Goal: Transaction & Acquisition: Purchase product/service

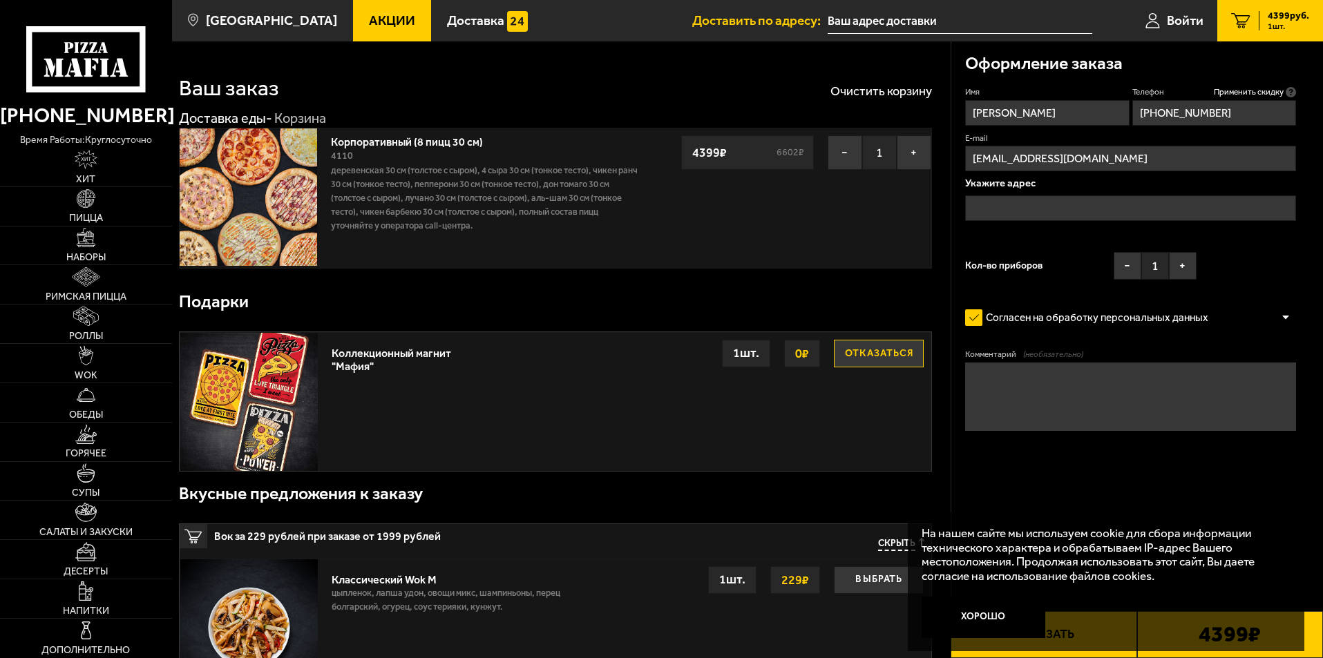
click at [987, 202] on input "text" at bounding box center [1130, 208] width 331 height 26
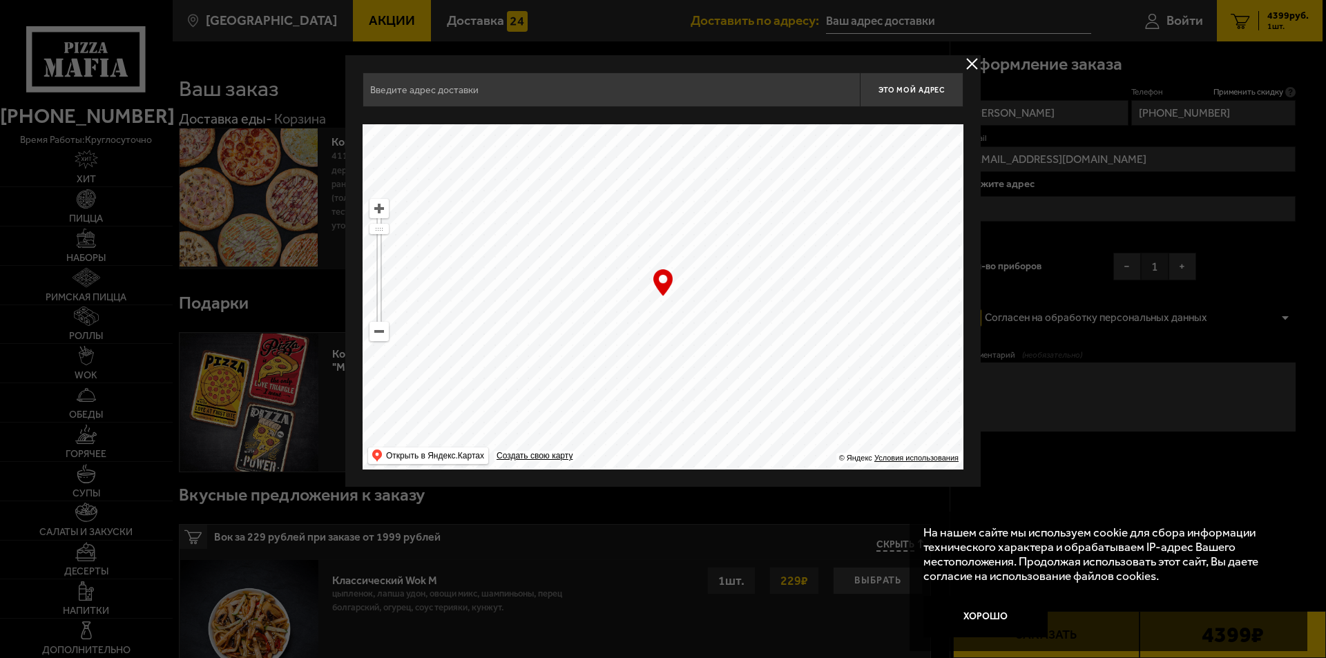
drag, startPoint x: 627, startPoint y: 296, endPoint x: 573, endPoint y: 200, distance: 109.2
click at [565, 179] on ymaps at bounding box center [663, 296] width 601 height 345
click at [374, 328] on ymaps at bounding box center [379, 332] width 18 height 18
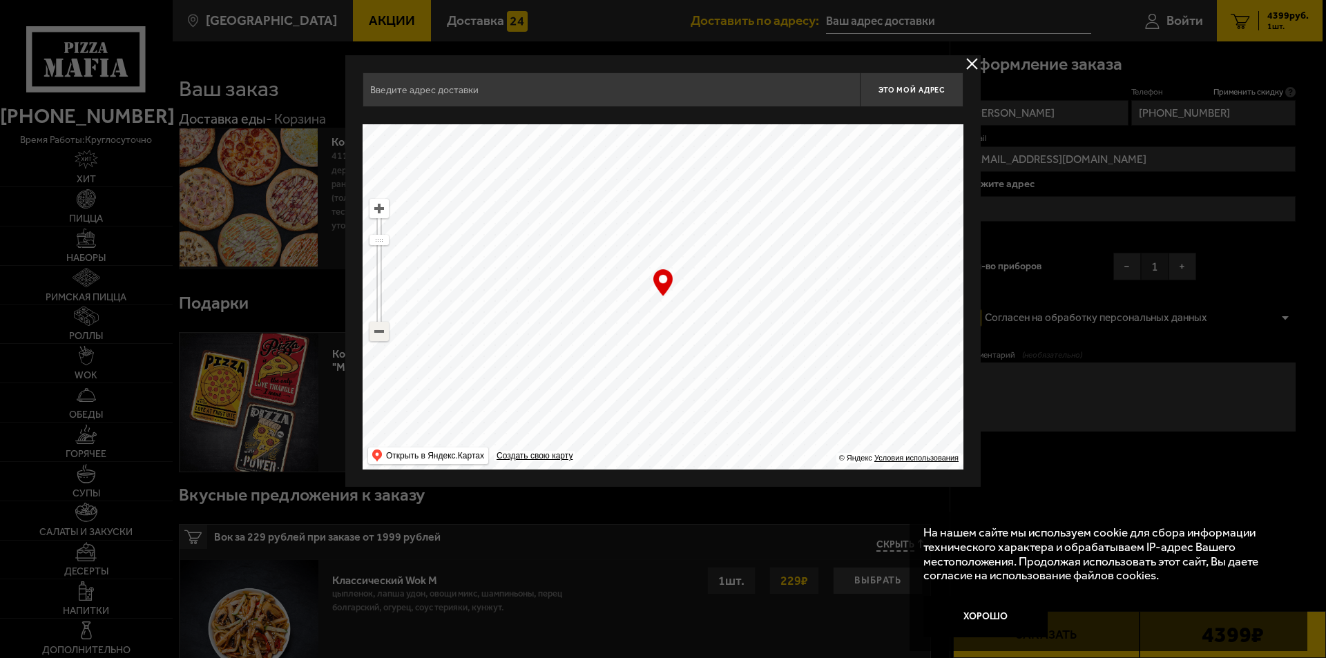
type input "[STREET_ADDRESS]"
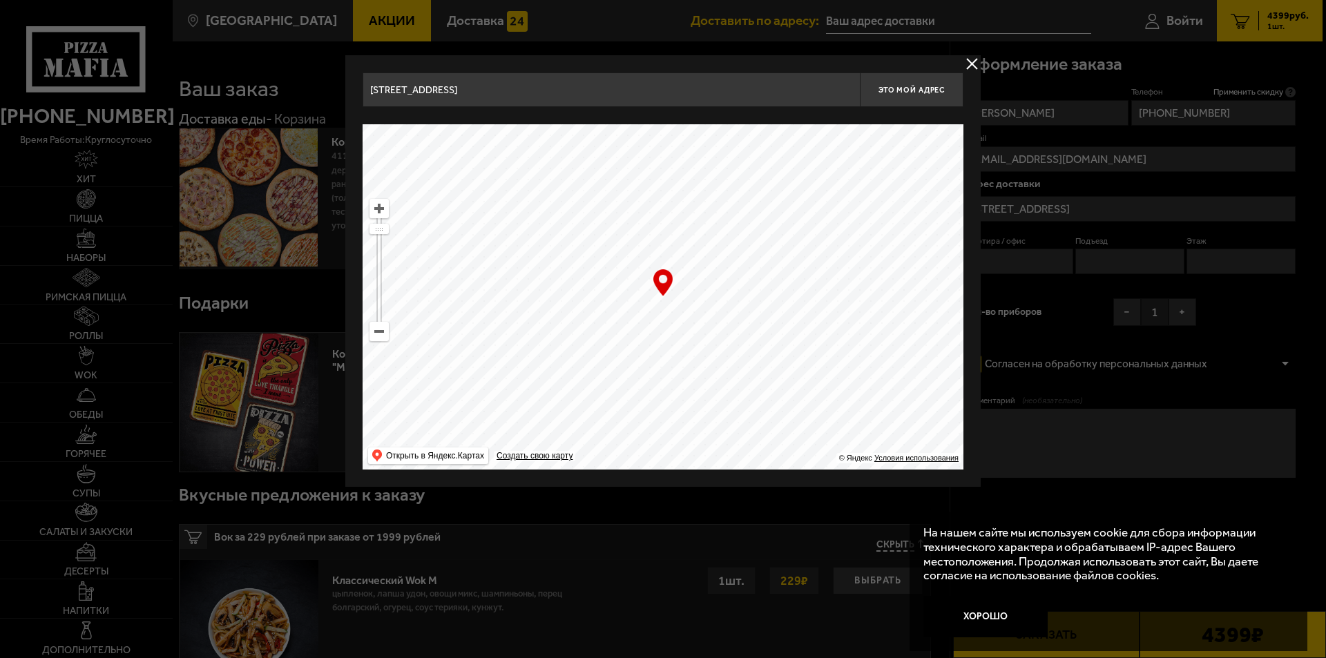
drag, startPoint x: 632, startPoint y: 342, endPoint x: 520, endPoint y: 48, distance: 314.2
type input "[PERSON_NAME][STREET_ADDRESS]"
click at [381, 333] on ymaps at bounding box center [379, 332] width 18 height 18
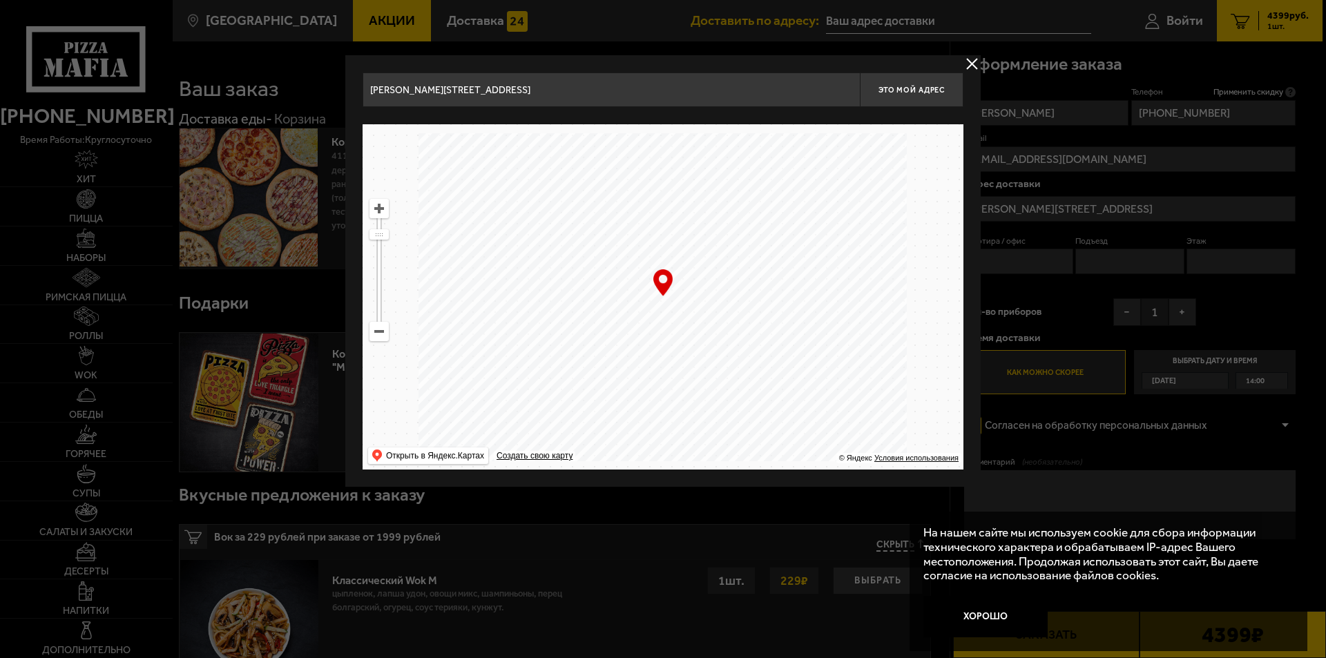
click at [381, 333] on ymaps at bounding box center [379, 332] width 18 height 18
drag, startPoint x: 834, startPoint y: 330, endPoint x: 908, endPoint y: 187, distance: 161.9
click at [908, 187] on ymaps at bounding box center [663, 296] width 601 height 345
drag, startPoint x: 607, startPoint y: 426, endPoint x: 721, endPoint y: 353, distance: 135.7
click at [721, 353] on ymaps at bounding box center [663, 296] width 601 height 345
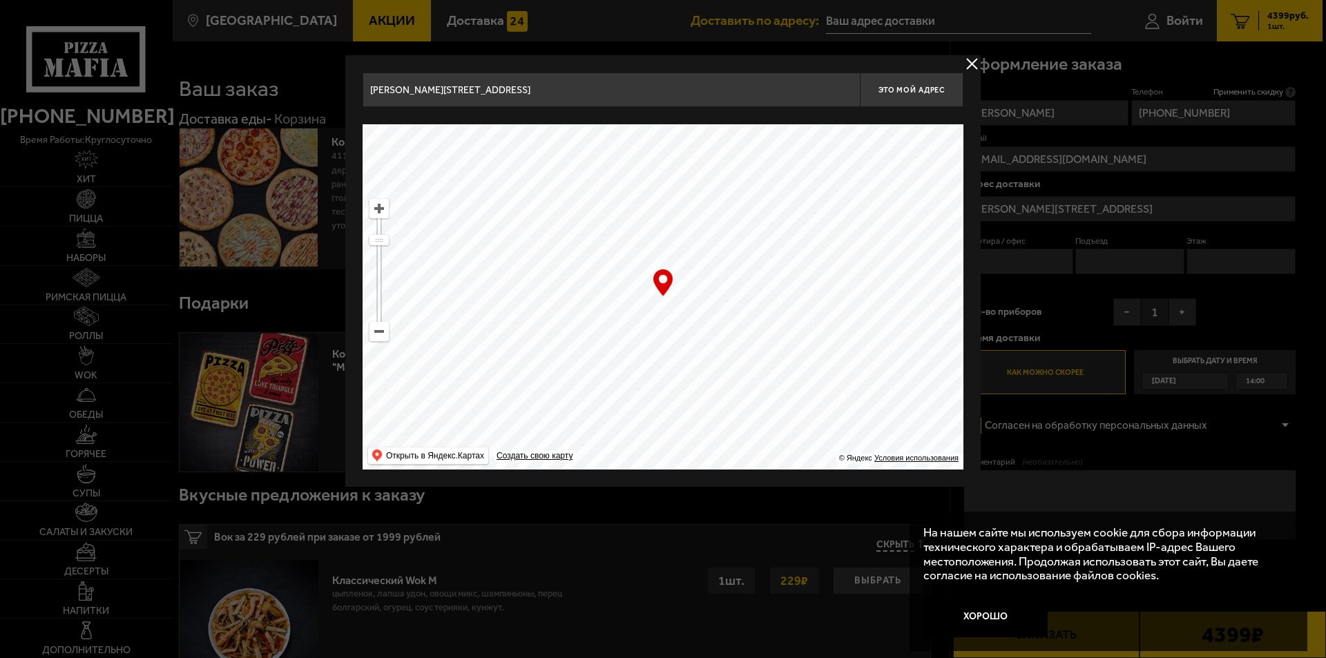
type input "[STREET_ADDRESS]"
click at [374, 335] on ymaps at bounding box center [379, 332] width 18 height 18
click at [379, 335] on ymaps at bounding box center [379, 332] width 18 height 18
drag, startPoint x: 725, startPoint y: 356, endPoint x: 772, endPoint y: 190, distance: 173.2
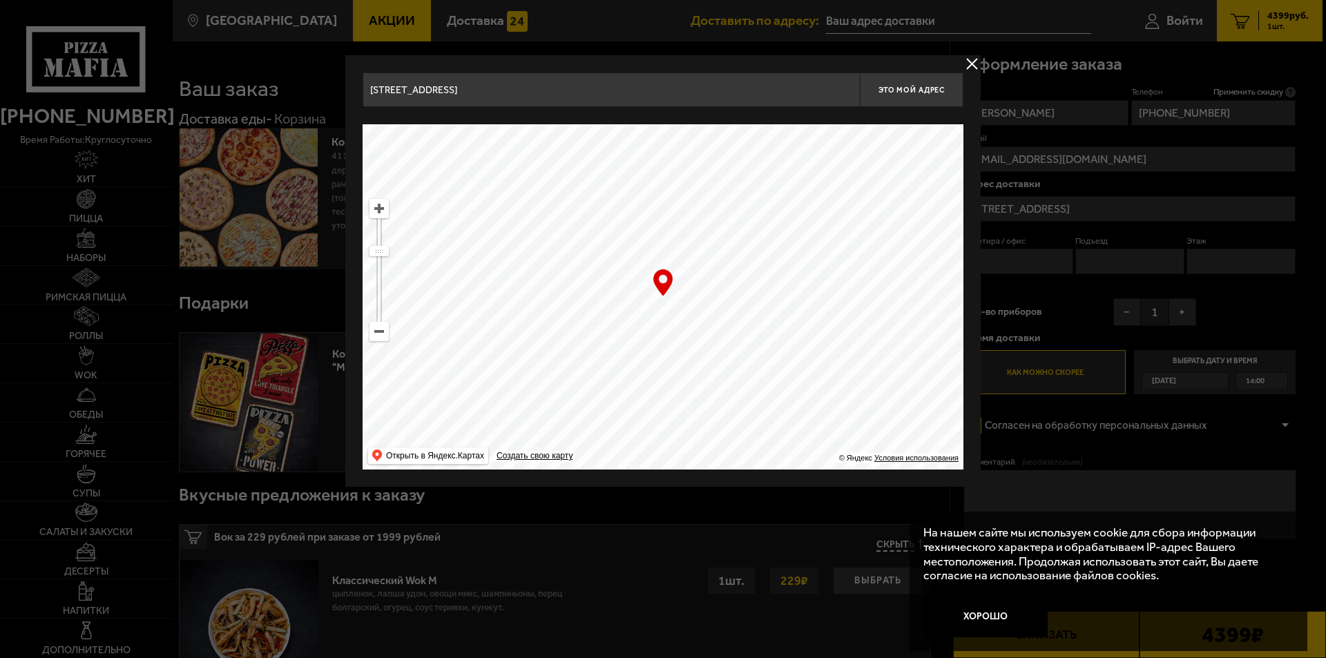
click at [772, 190] on ymaps at bounding box center [663, 296] width 601 height 345
drag, startPoint x: 734, startPoint y: 358, endPoint x: 839, endPoint y: 213, distance: 179.5
click at [839, 213] on ymaps at bounding box center [663, 296] width 601 height 345
drag, startPoint x: 722, startPoint y: 289, endPoint x: 892, endPoint y: 329, distance: 174.6
click at [892, 329] on ymaps at bounding box center [663, 296] width 601 height 345
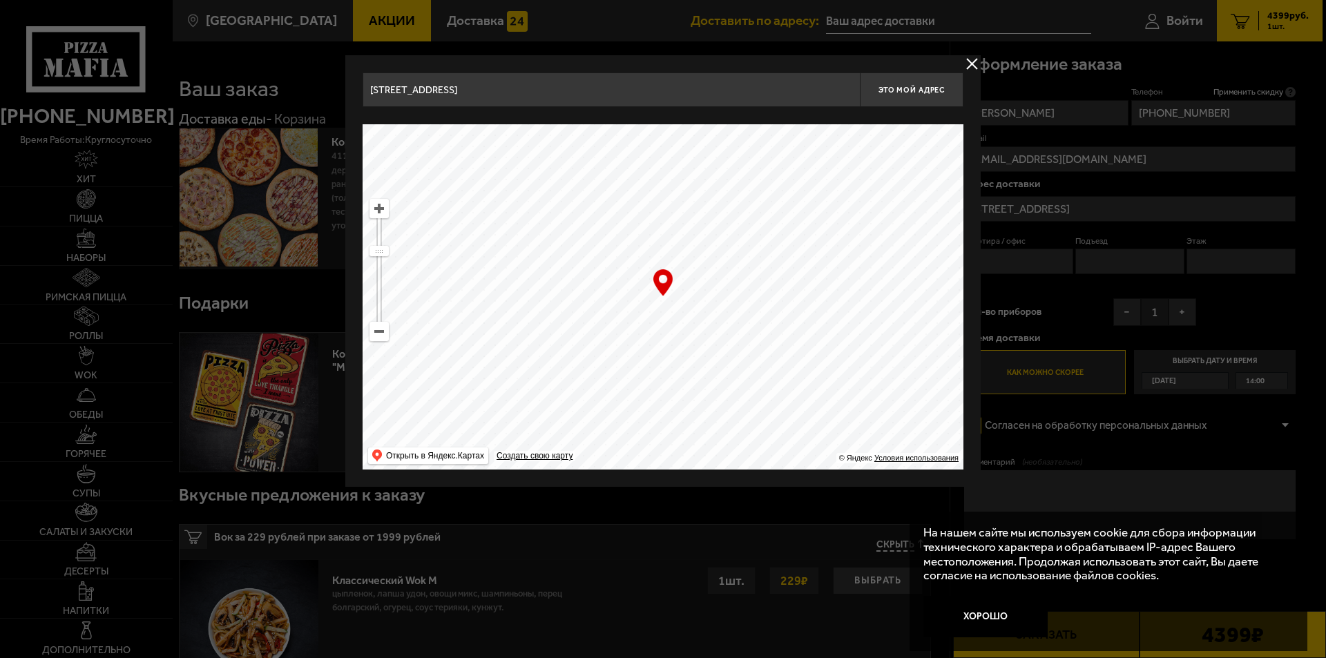
drag, startPoint x: 497, startPoint y: 335, endPoint x: 553, endPoint y: 421, distance: 102.7
click at [553, 421] on ymaps at bounding box center [663, 296] width 601 height 345
drag, startPoint x: 641, startPoint y: 315, endPoint x: 640, endPoint y: 359, distance: 44.2
click at [640, 359] on ymaps at bounding box center [663, 296] width 601 height 345
type input "[STREET_ADDRESS]"
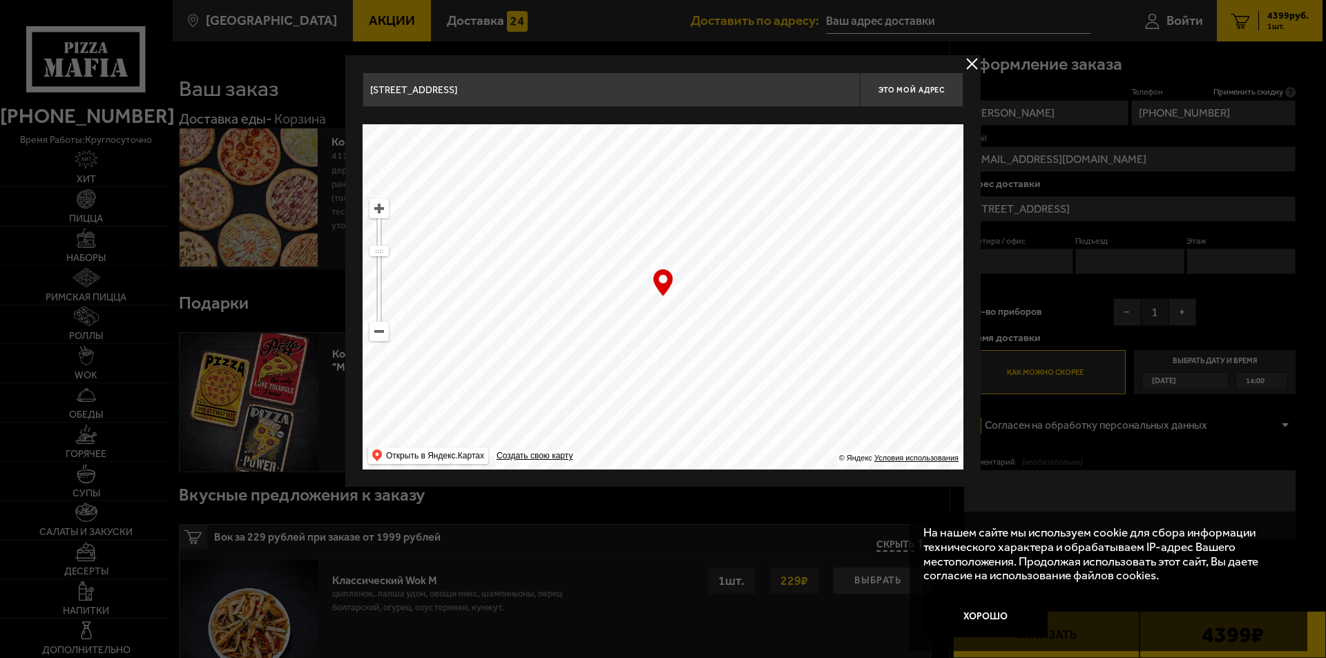
type input "[STREET_ADDRESS]"
click at [379, 209] on ymaps at bounding box center [379, 209] width 18 height 18
drag, startPoint x: 585, startPoint y: 303, endPoint x: 576, endPoint y: 349, distance: 46.5
click at [576, 349] on ymaps at bounding box center [663, 296] width 601 height 345
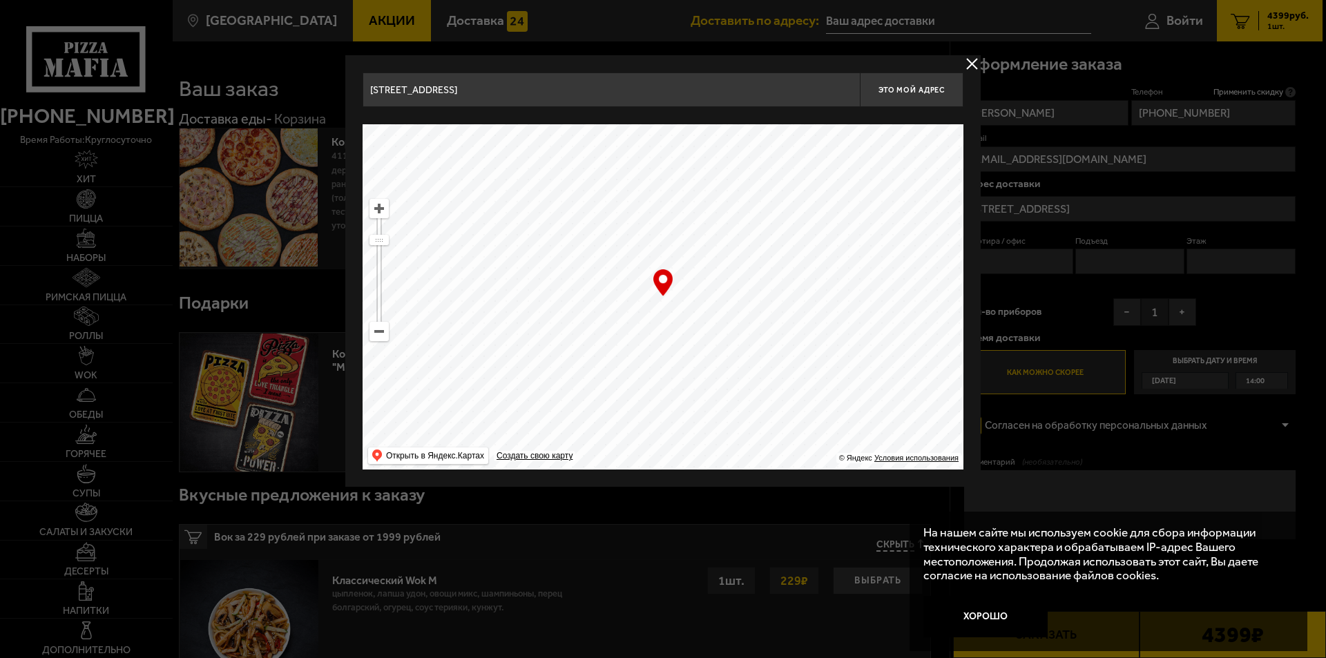
type input "[STREET_ADDRESS]"
click at [381, 213] on ymaps at bounding box center [379, 209] width 18 height 18
click at [384, 218] on ymaps at bounding box center [379, 208] width 19 height 19
drag, startPoint x: 611, startPoint y: 336, endPoint x: 527, endPoint y: 452, distance: 143.0
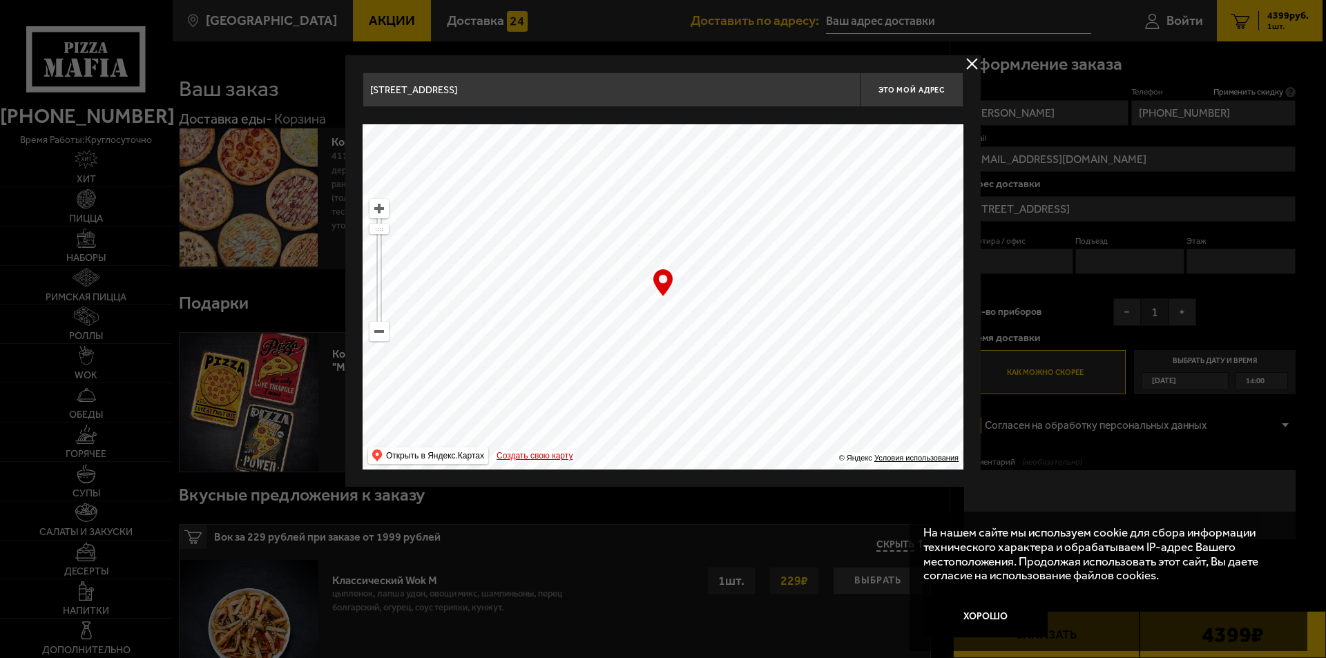
click at [527, 452] on ymaps "… © Яндекс Условия использования Открыть в Яндекс.Картах Создать свою карту" at bounding box center [663, 296] width 601 height 345
type input "[STREET_ADDRESS]"
drag, startPoint x: 649, startPoint y: 347, endPoint x: 621, endPoint y: 348, distance: 28.4
click at [621, 348] on ymaps at bounding box center [663, 296] width 601 height 345
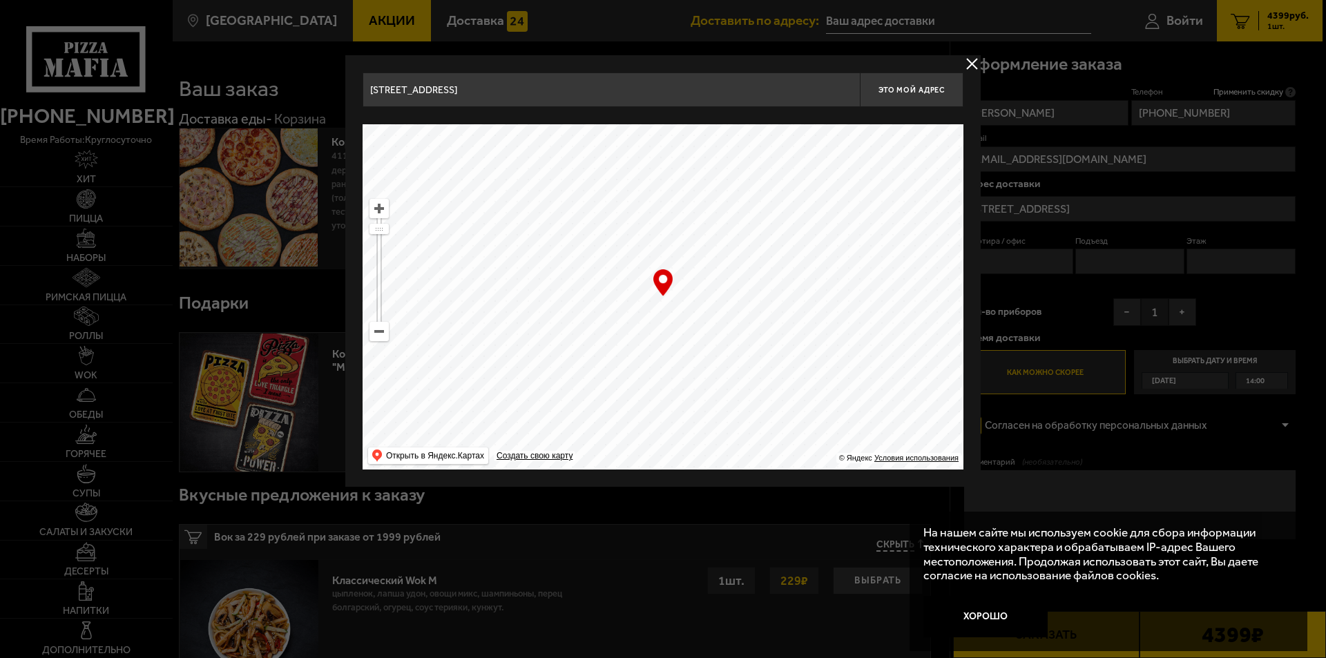
type input "[STREET_ADDRESS]"
click at [382, 211] on ymaps at bounding box center [379, 209] width 18 height 18
drag, startPoint x: 630, startPoint y: 314, endPoint x: 646, endPoint y: 377, distance: 65.5
click at [591, 407] on ymaps at bounding box center [663, 296] width 601 height 345
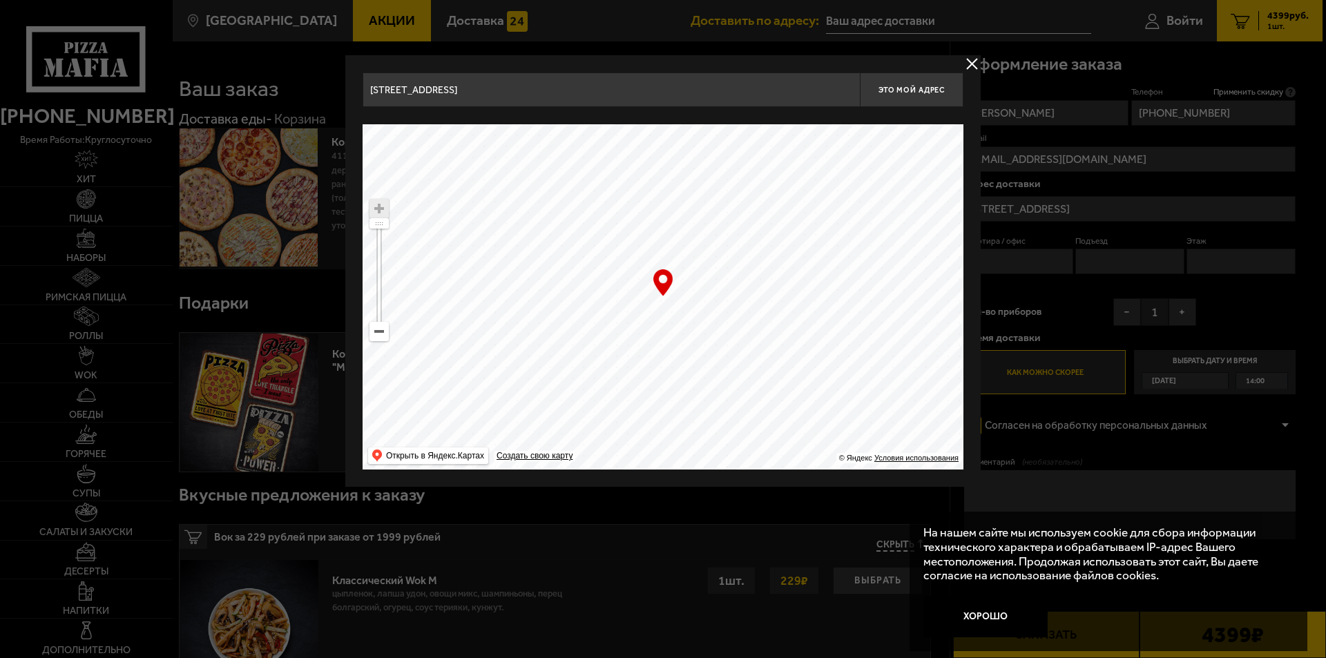
drag, startPoint x: 773, startPoint y: 240, endPoint x: 584, endPoint y: 318, distance: 205.0
click at [584, 318] on ymaps at bounding box center [663, 296] width 601 height 345
click at [381, 212] on ymaps at bounding box center [379, 209] width 18 height 18
type input "[STREET_ADDRESS]"
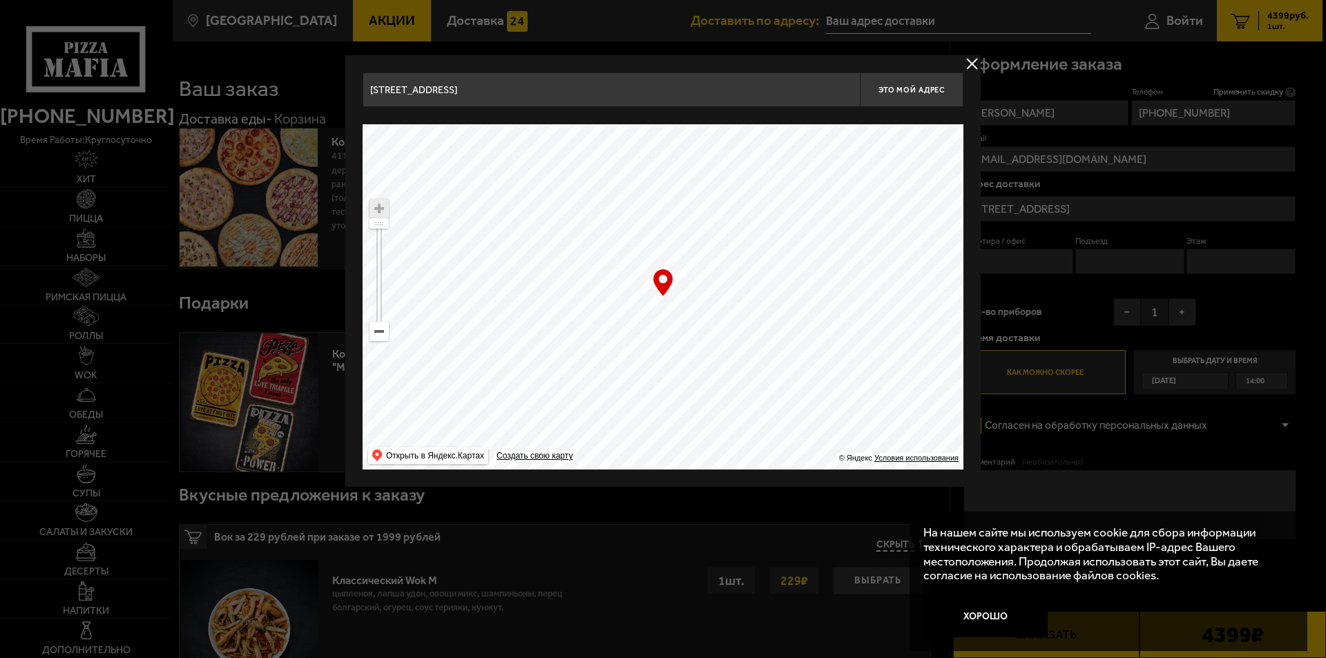
drag, startPoint x: 509, startPoint y: 307, endPoint x: 495, endPoint y: 375, distance: 69.2
click at [466, 387] on ymaps at bounding box center [663, 296] width 601 height 345
type input "[STREET_ADDRESS]"
drag, startPoint x: 595, startPoint y: 287, endPoint x: 616, endPoint y: 356, distance: 71.7
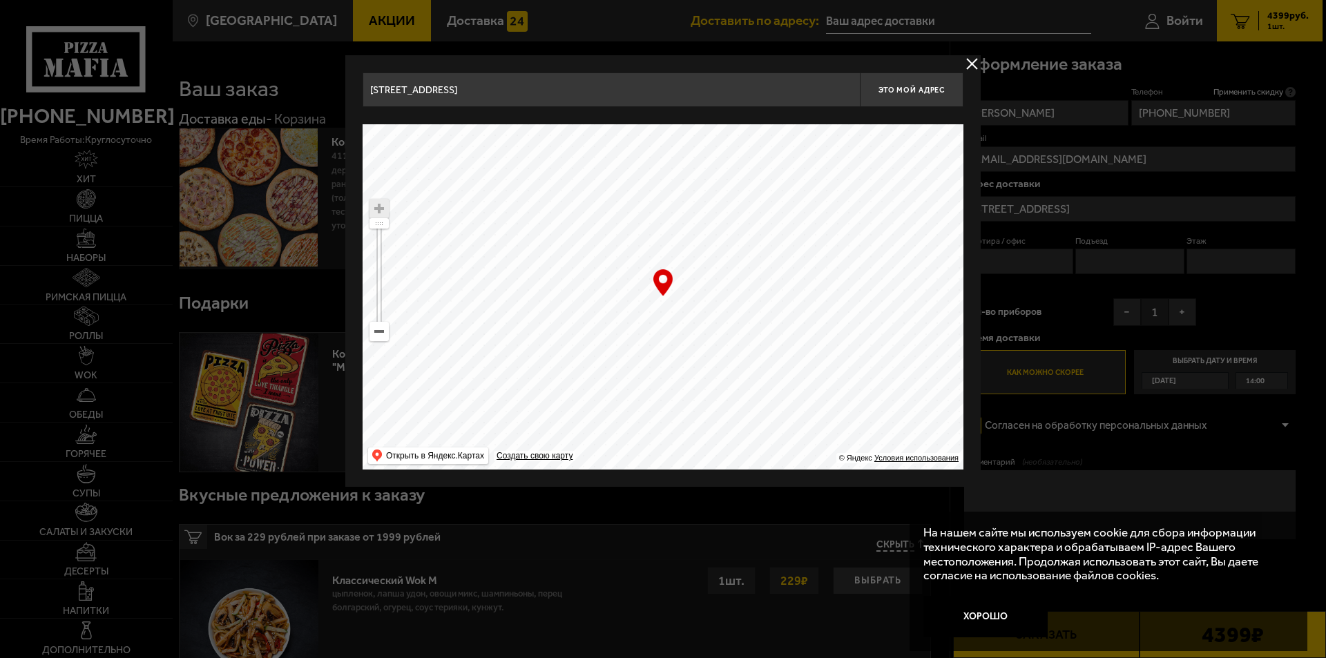
click at [618, 360] on ymaps at bounding box center [663, 296] width 601 height 345
type input "[STREET_ADDRESS]"
drag, startPoint x: 524, startPoint y: 253, endPoint x: 541, endPoint y: 338, distance: 86.6
click at [541, 338] on ymaps at bounding box center [663, 296] width 601 height 345
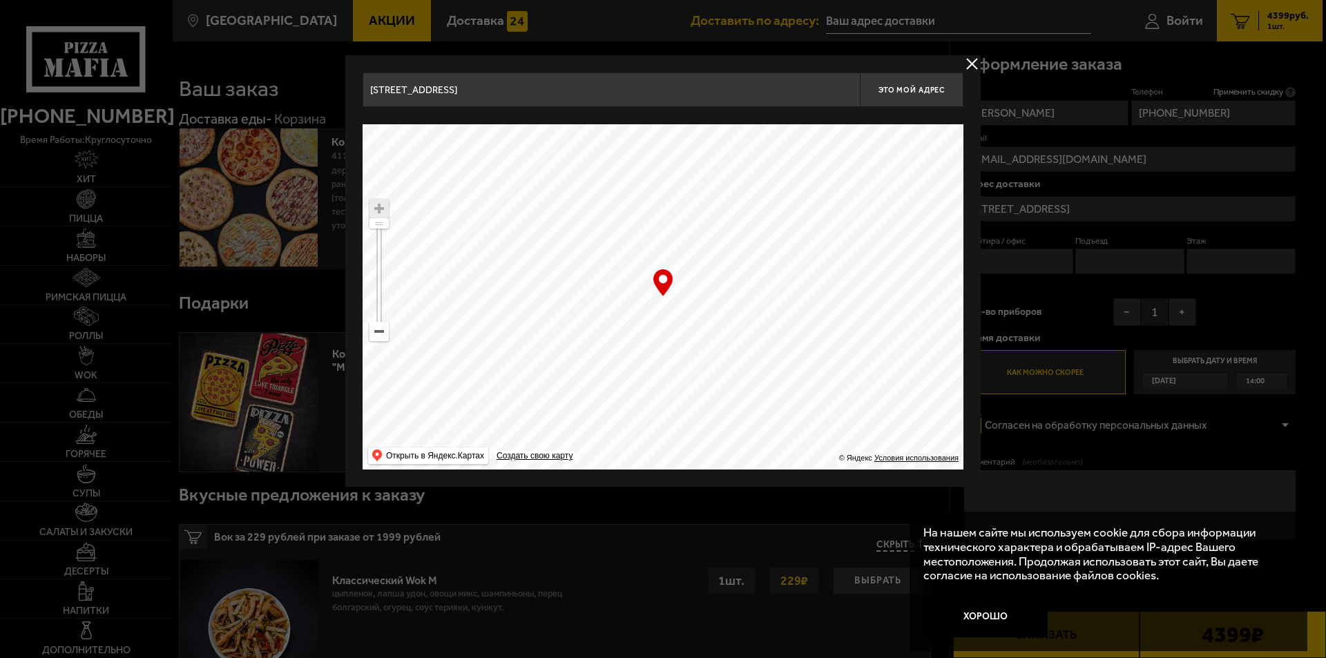
type input "[STREET_ADDRESS]"
click at [939, 91] on span "Это мой адрес" at bounding box center [912, 90] width 66 height 9
type input "[STREET_ADDRESS]"
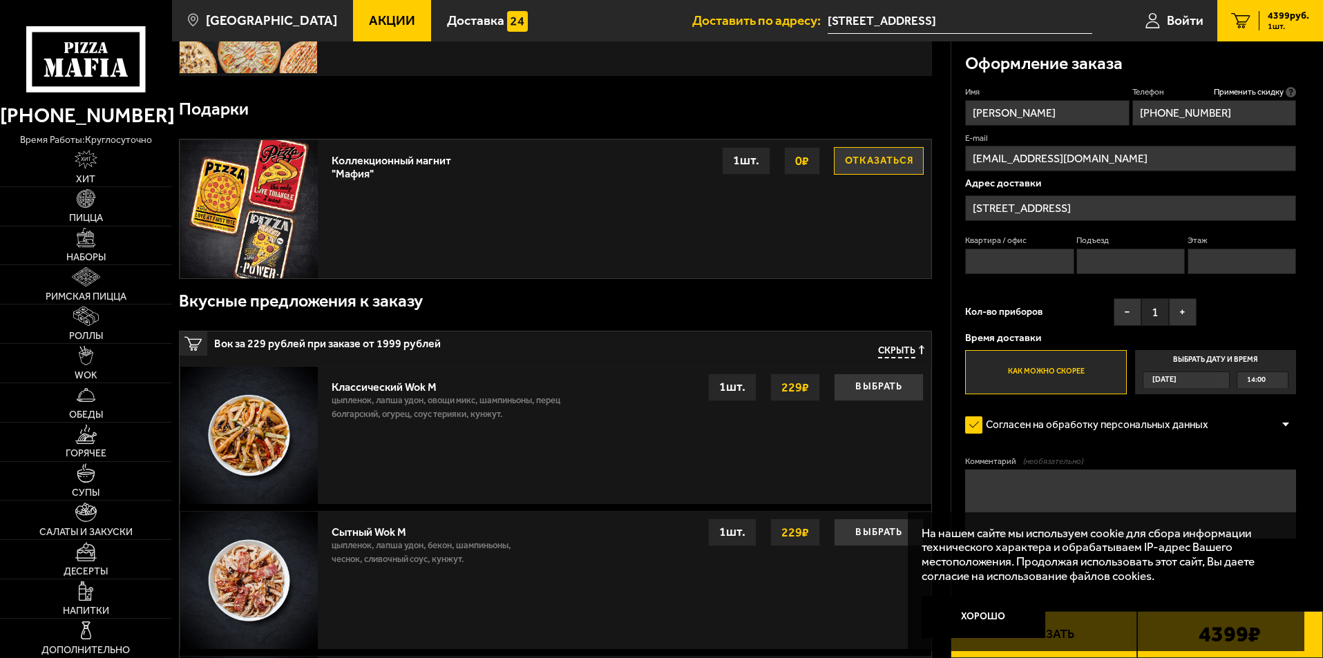
scroll to position [207, 0]
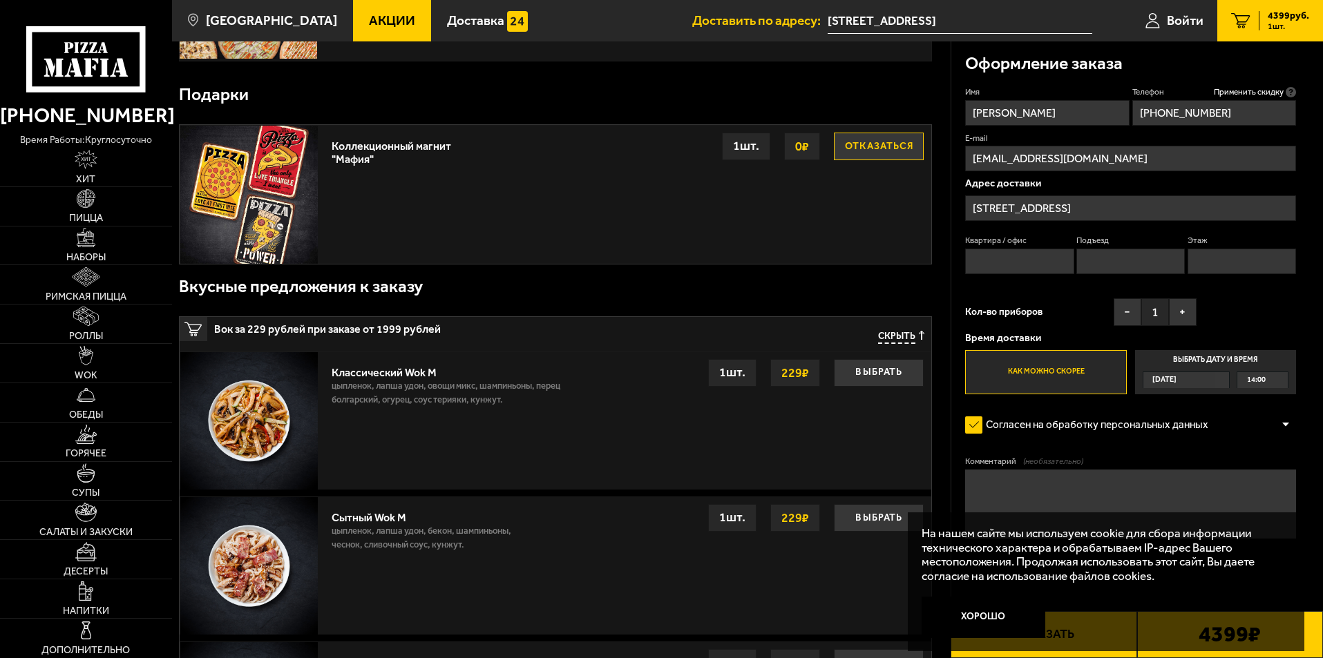
click at [1194, 377] on div "[DATE]" at bounding box center [1179, 380] width 73 height 16
click at [0, 0] on input "Выбрать дату и время [DATE] 14:00" at bounding box center [0, 0] width 0 height 0
click at [1216, 377] on div "[DATE]" at bounding box center [1179, 380] width 73 height 16
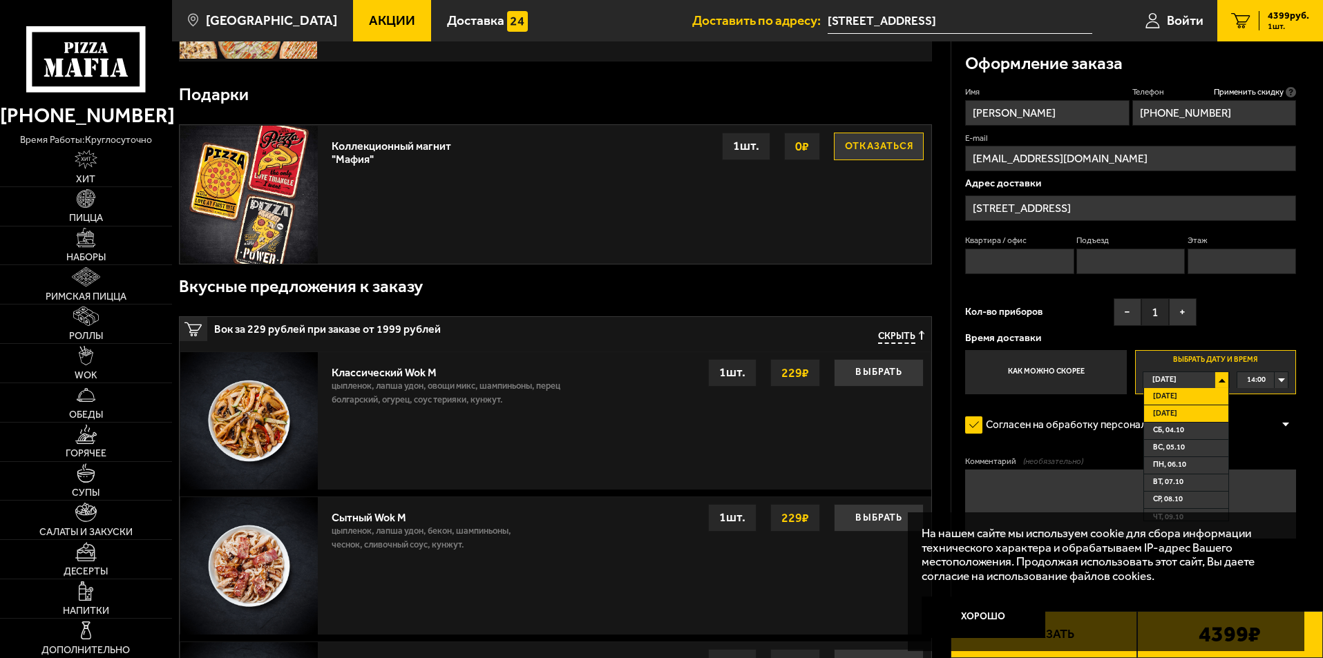
click at [1177, 415] on span "[DATE]" at bounding box center [1165, 414] width 24 height 16
click at [1276, 377] on div "00:00" at bounding box center [1262, 380] width 50 height 16
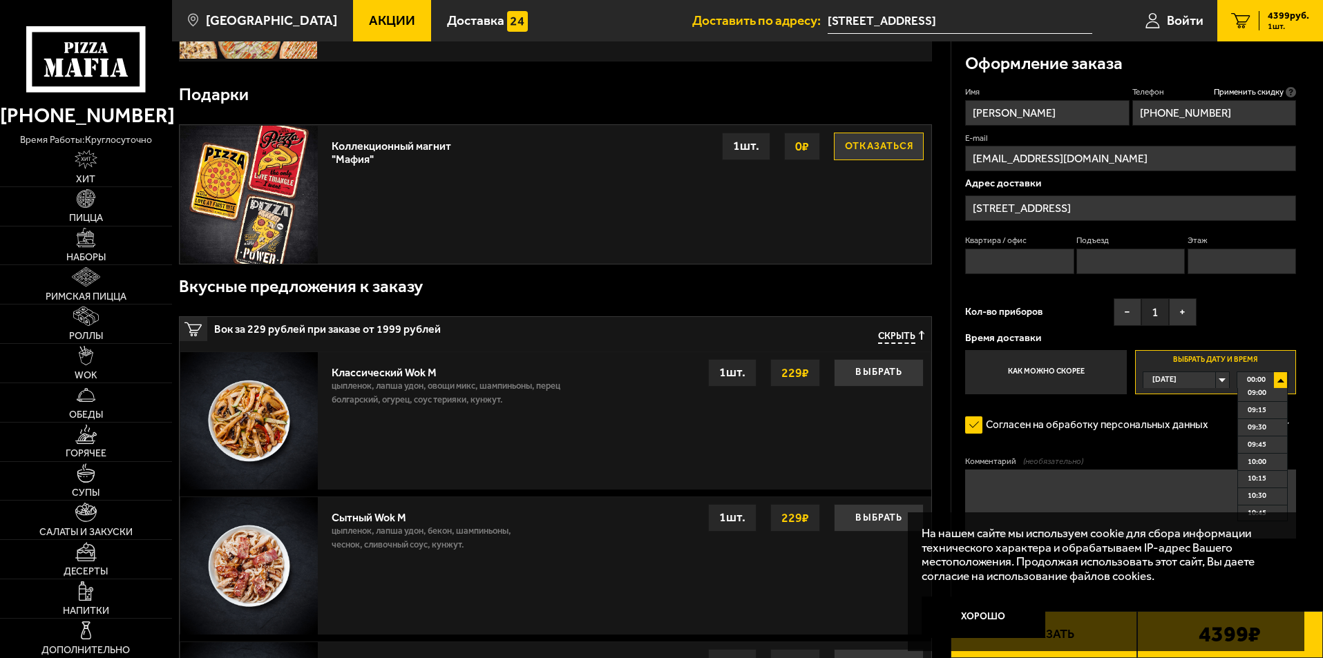
scroll to position [622, 0]
click at [1266, 468] on span "10:00" at bounding box center [1257, 464] width 19 height 16
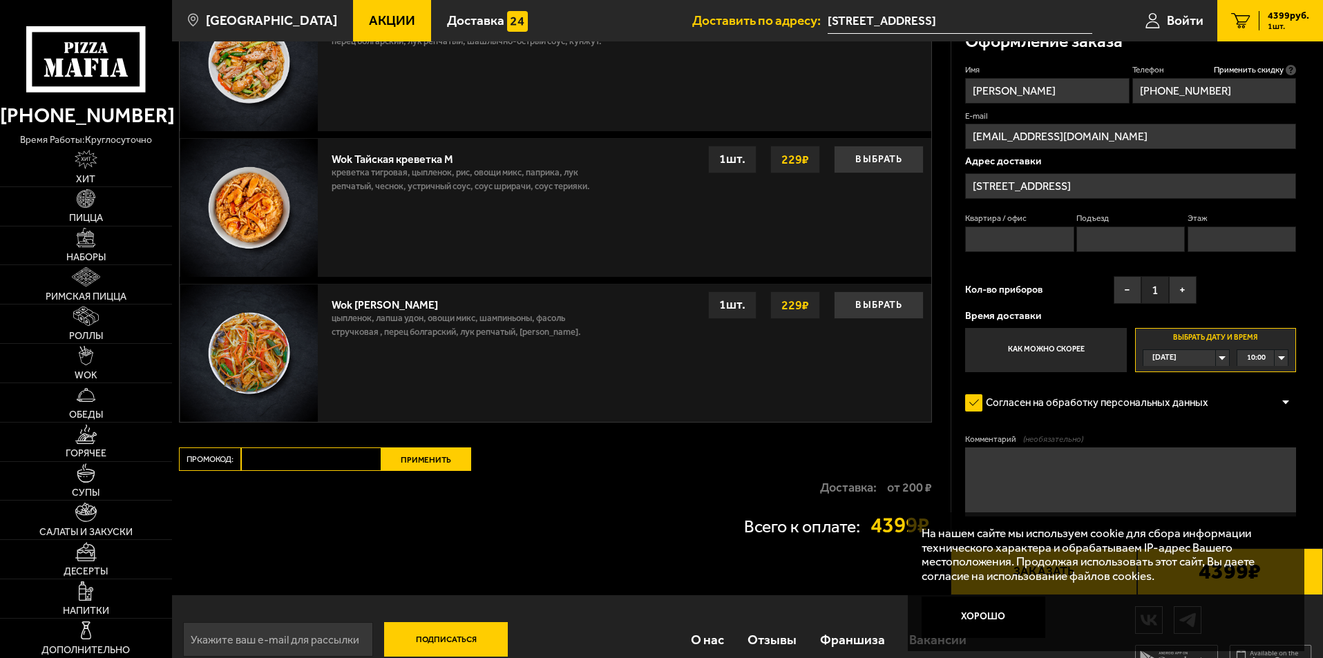
scroll to position [1031, 0]
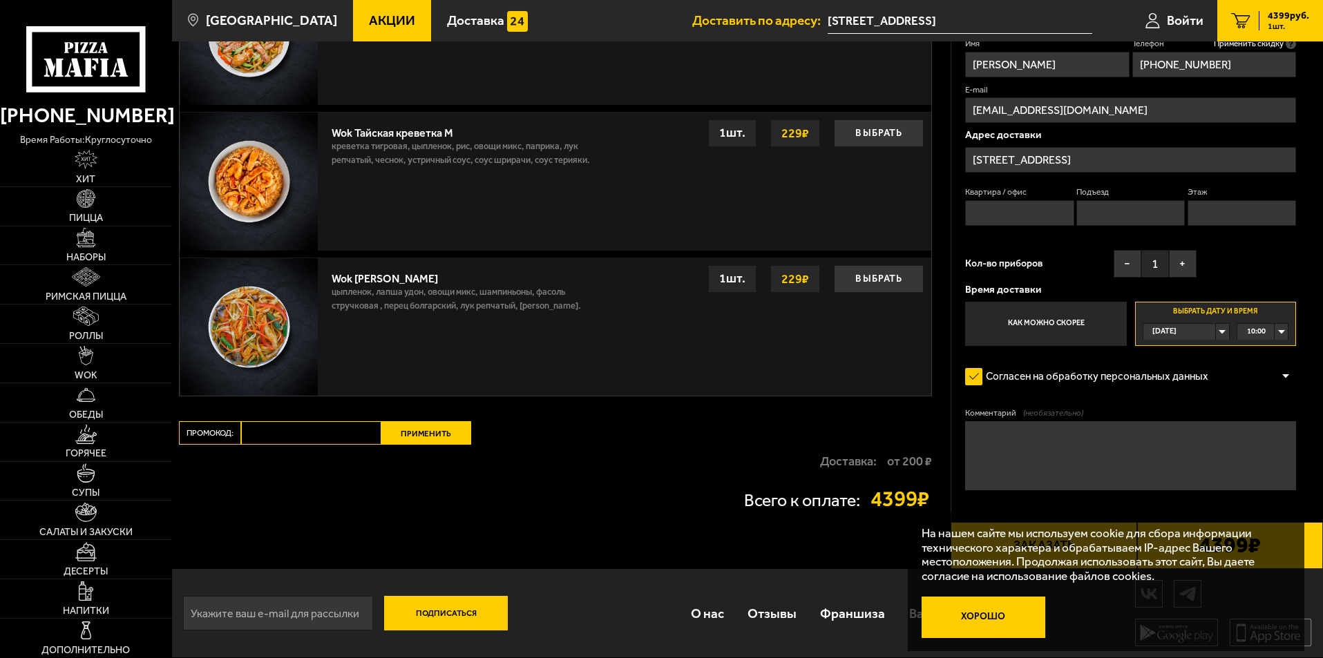
click at [998, 619] on button "Хорошо" at bounding box center [984, 617] width 124 height 41
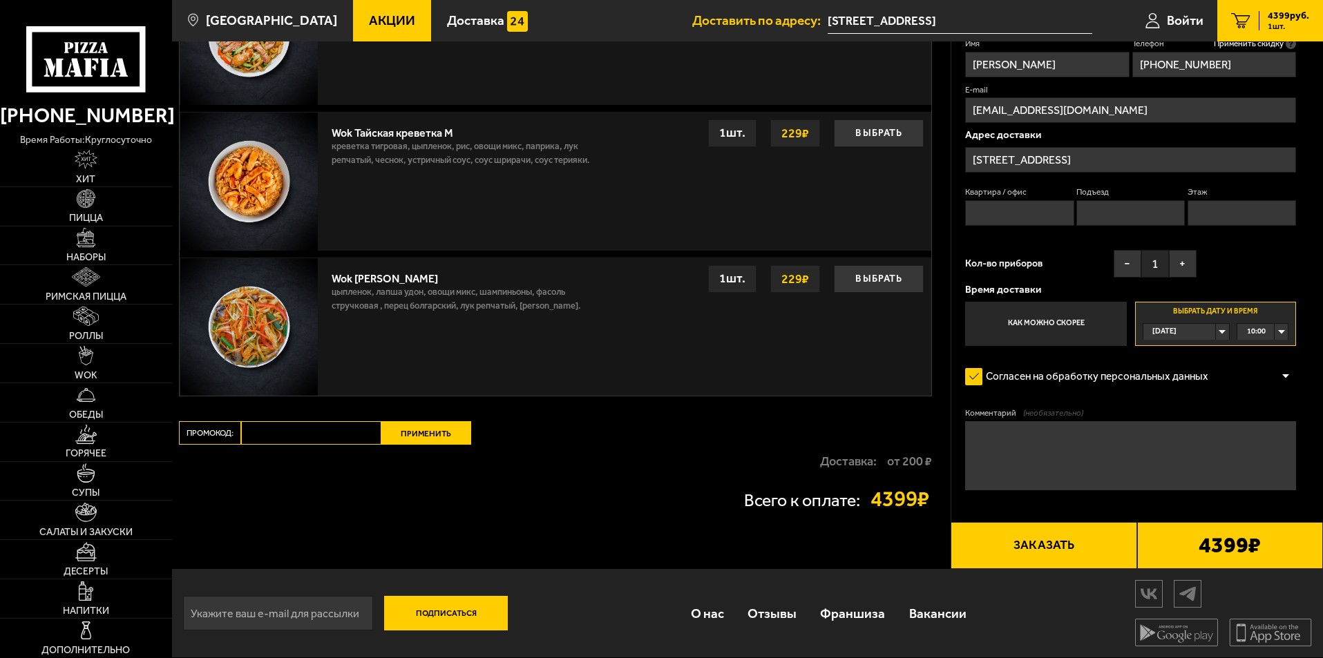
click at [1058, 548] on button "Заказать" at bounding box center [1044, 545] width 186 height 47
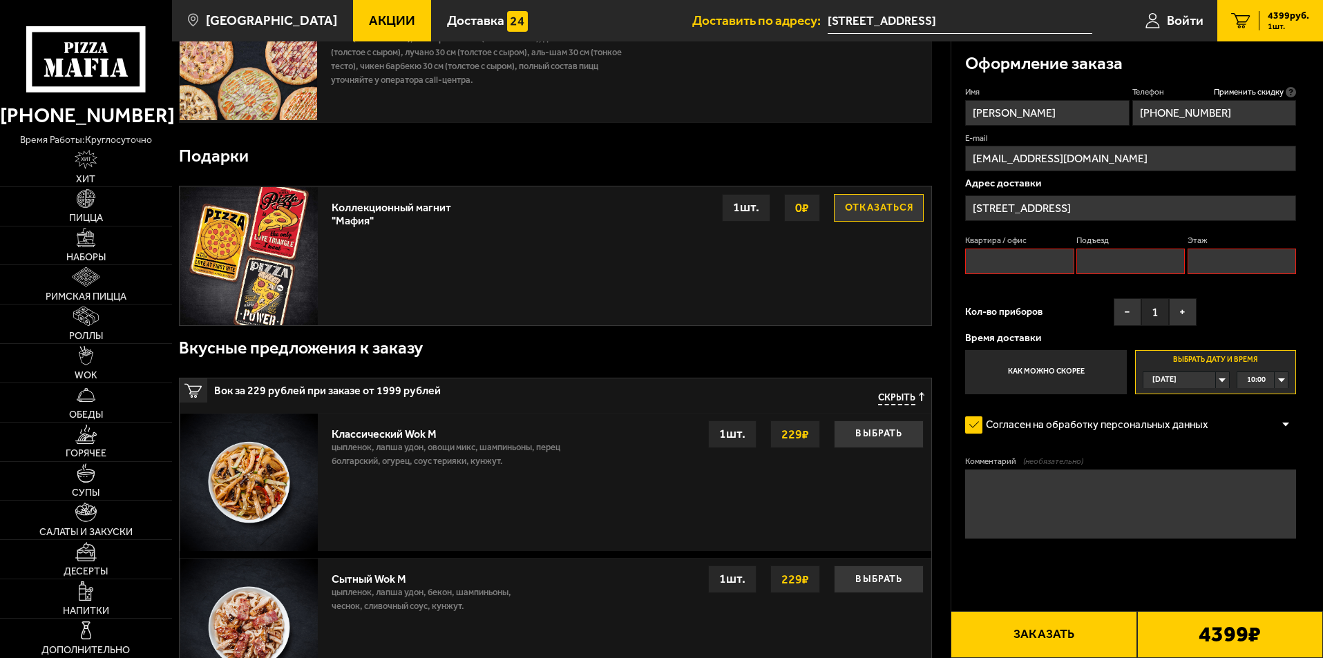
scroll to position [117, 0]
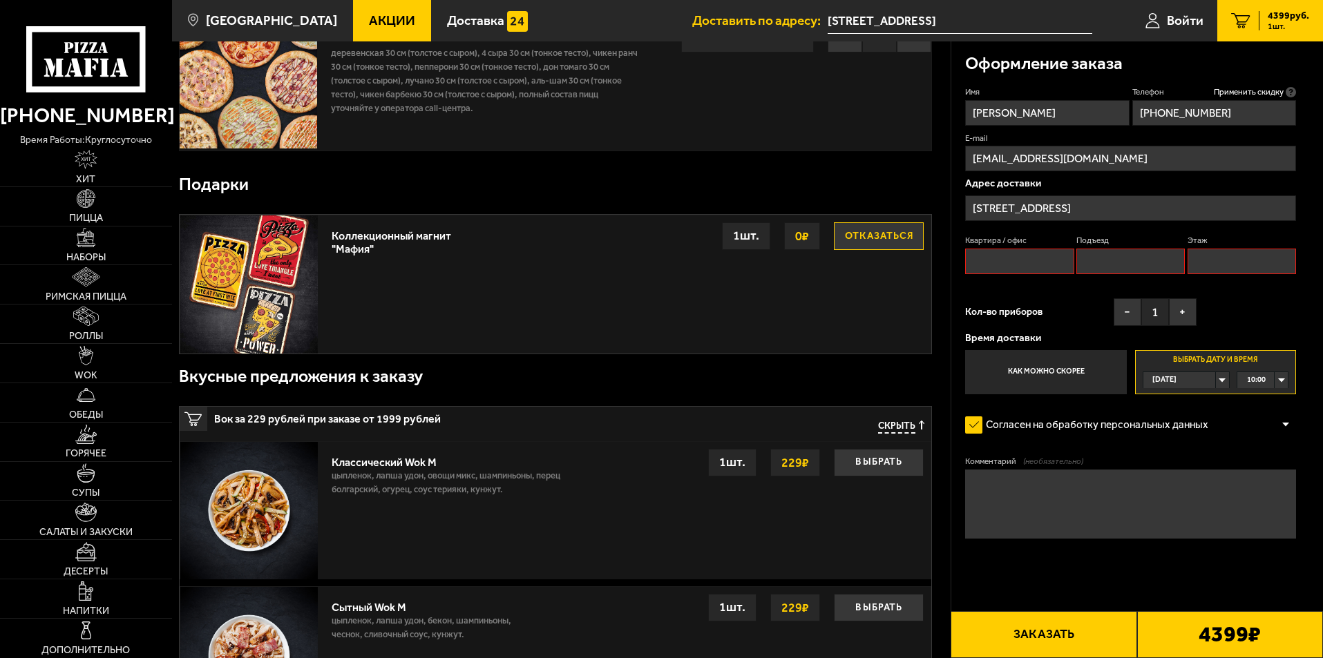
click at [1043, 258] on input "Квартира / офис" at bounding box center [1019, 262] width 108 height 26
type input "1"
click at [1147, 260] on input "Подъезд" at bounding box center [1130, 262] width 108 height 26
type input "1"
click at [1200, 260] on input "Этаж" at bounding box center [1241, 262] width 108 height 26
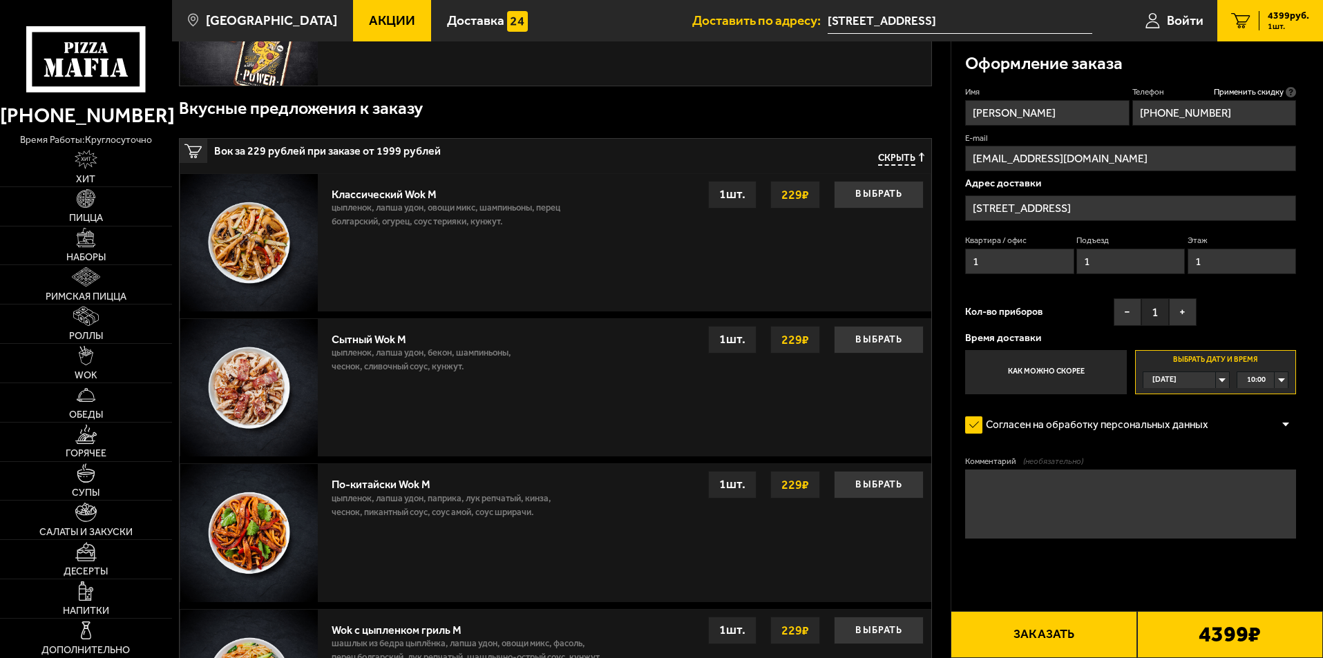
scroll to position [394, 0]
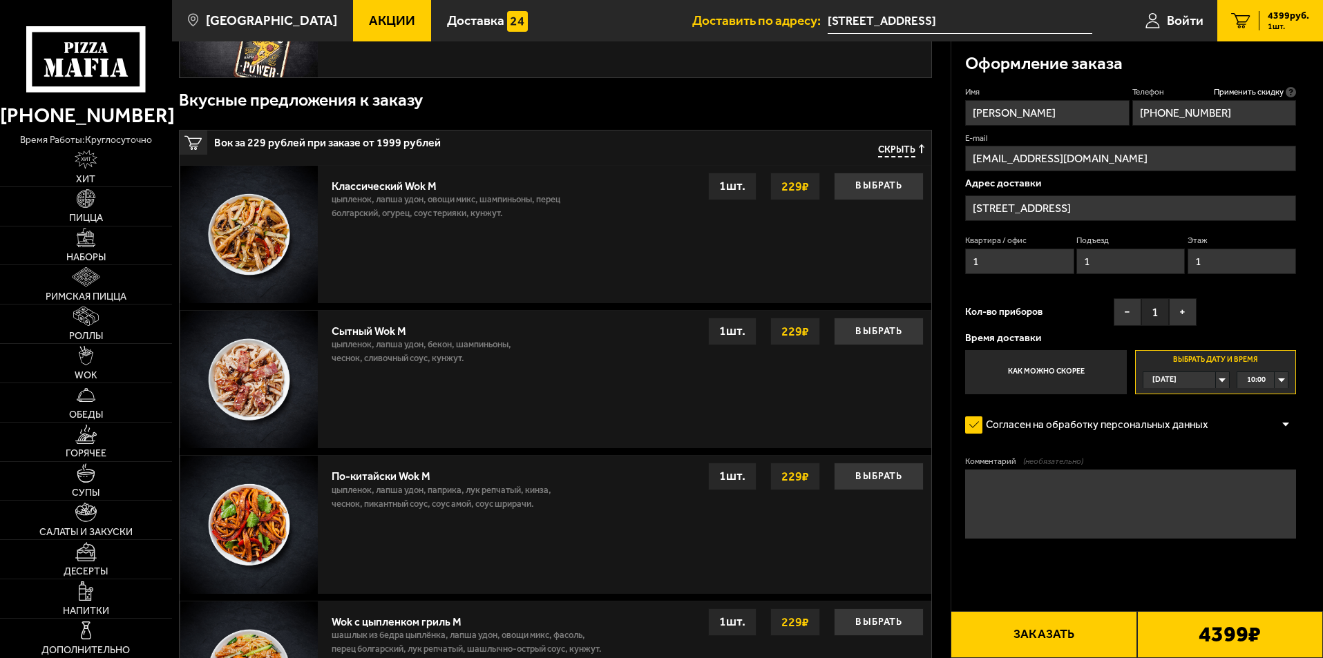
type input "1"
click at [1015, 625] on button "Заказать" at bounding box center [1044, 634] width 186 height 47
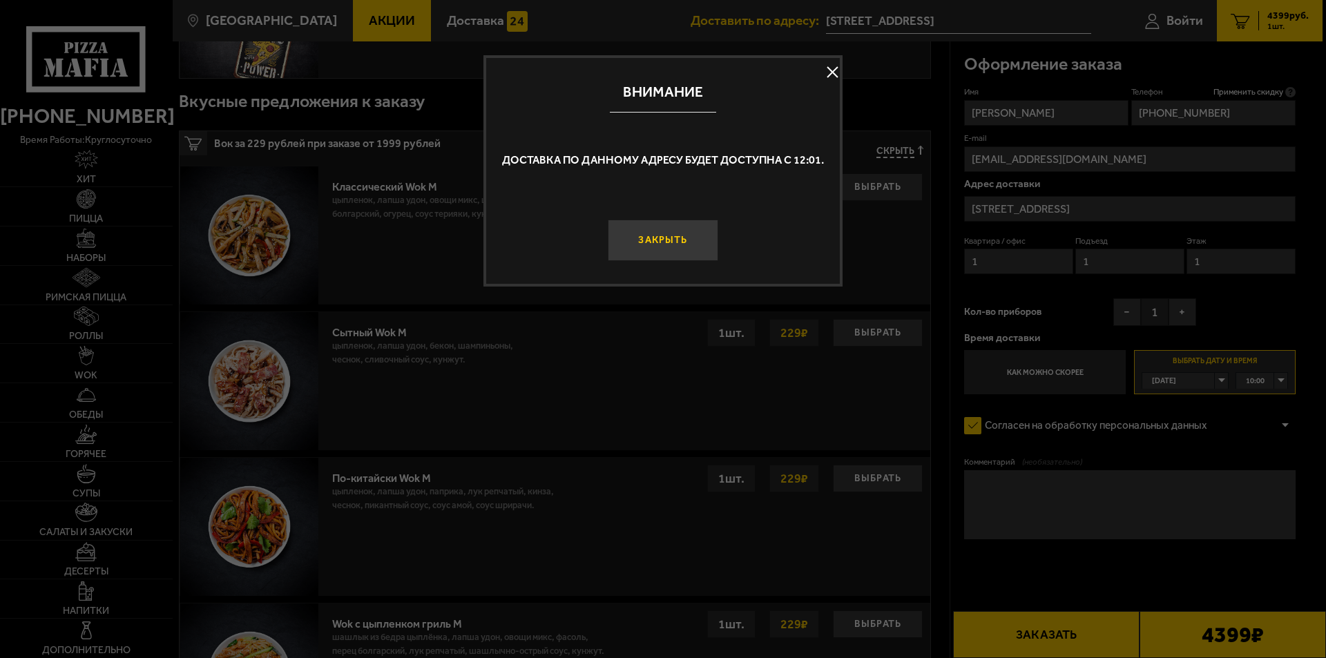
click at [683, 236] on button "Закрыть" at bounding box center [663, 240] width 111 height 41
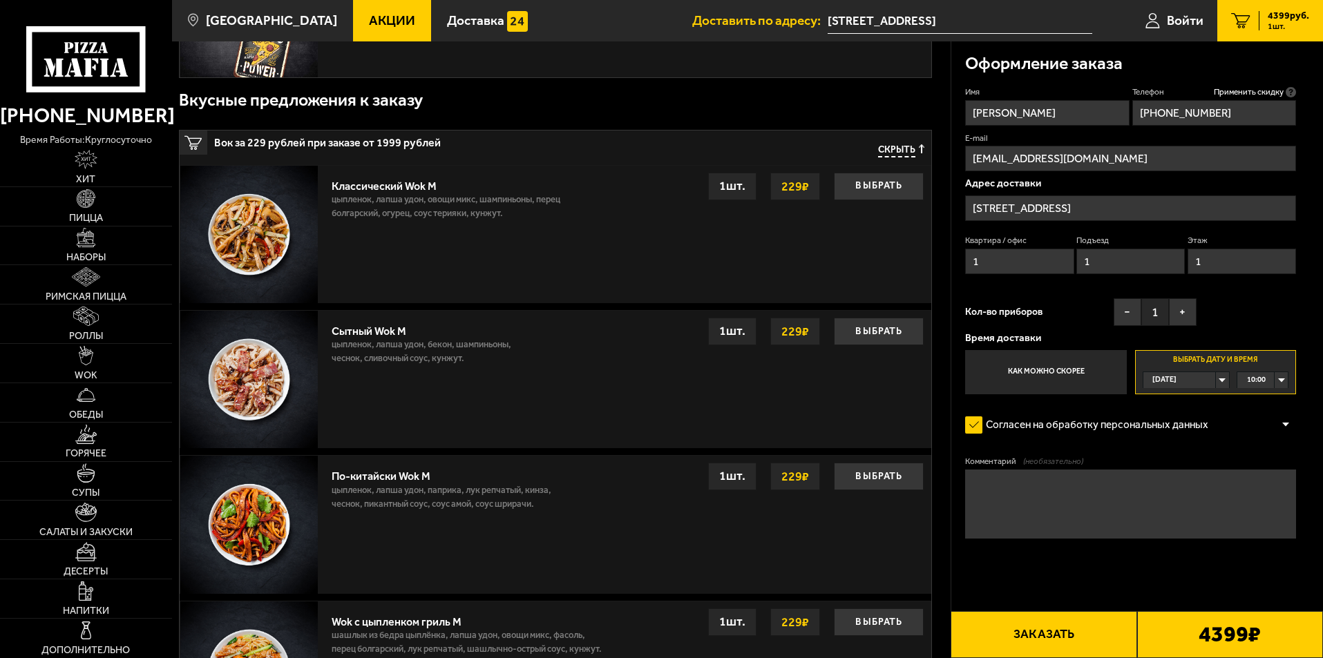
click at [1277, 382] on div "10:00" at bounding box center [1262, 380] width 50 height 16
click at [1271, 483] on li "12:15" at bounding box center [1262, 480] width 49 height 17
click at [1064, 632] on button "Заказать" at bounding box center [1044, 634] width 186 height 47
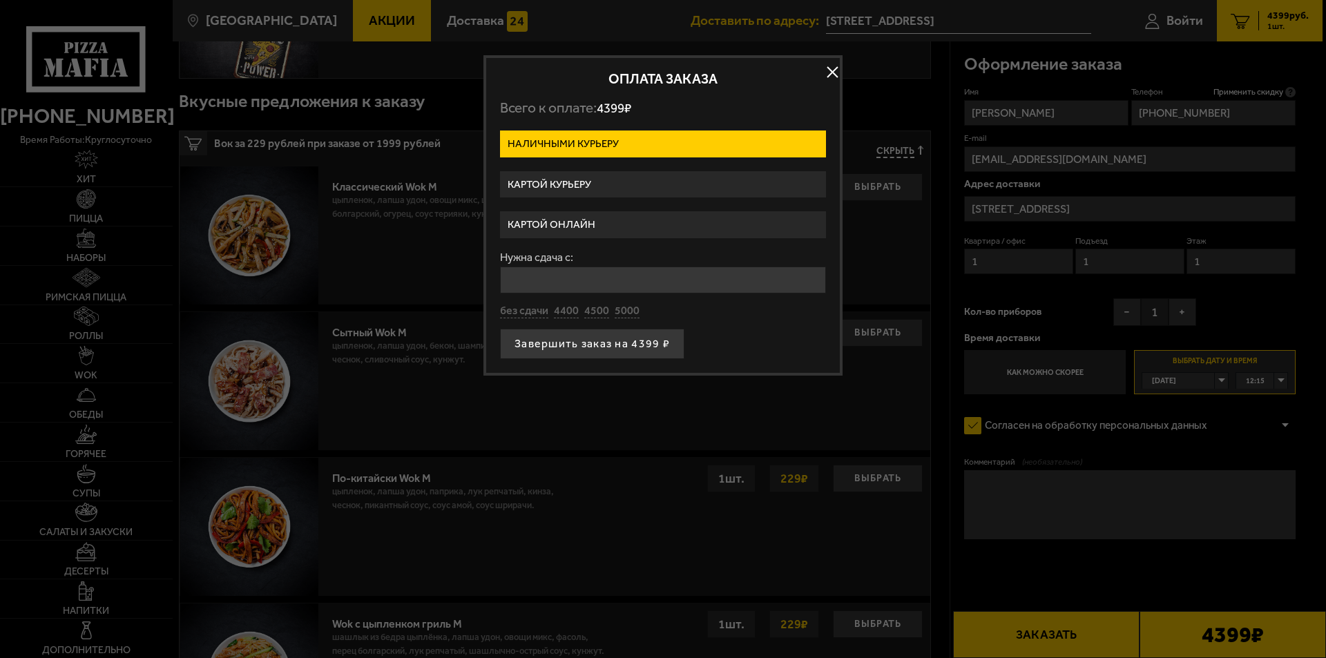
click at [689, 186] on label "Картой курьеру" at bounding box center [663, 184] width 326 height 27
click at [0, 0] on input "Картой курьеру" at bounding box center [0, 0] width 0 height 0
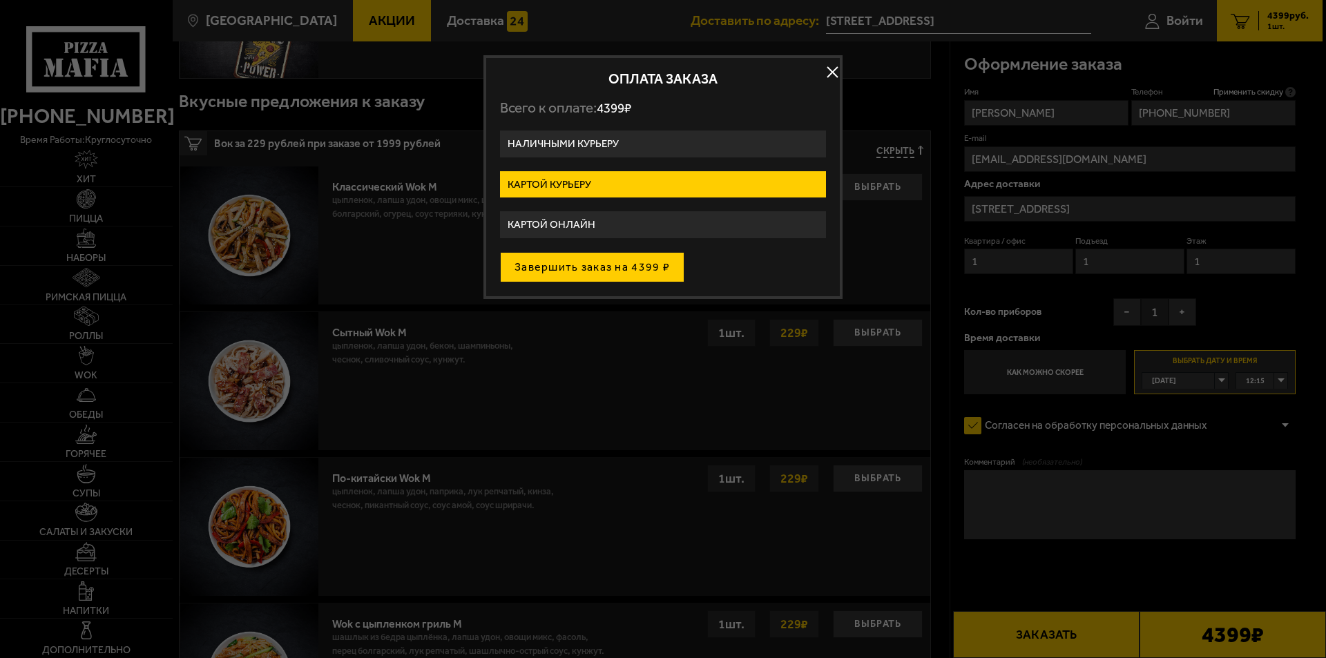
click at [670, 264] on button "Завершить заказ на 4399 ₽" at bounding box center [592, 267] width 184 height 30
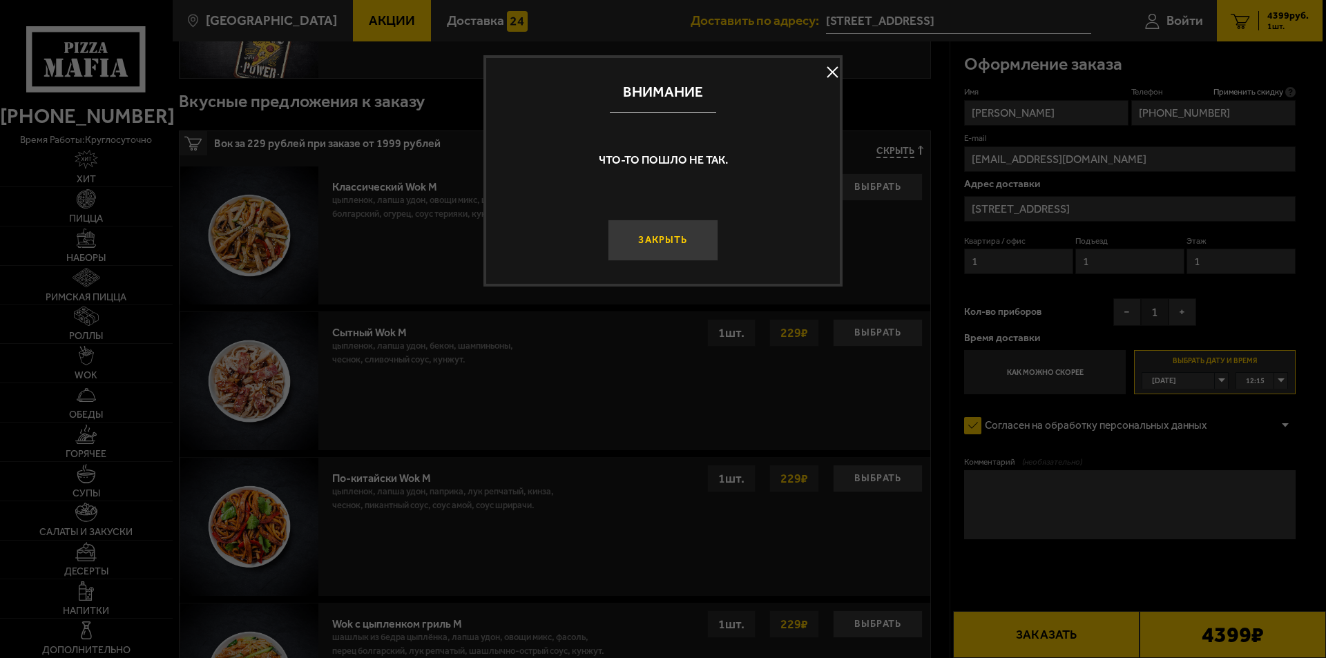
click at [708, 238] on button "Закрыть" at bounding box center [663, 240] width 111 height 41
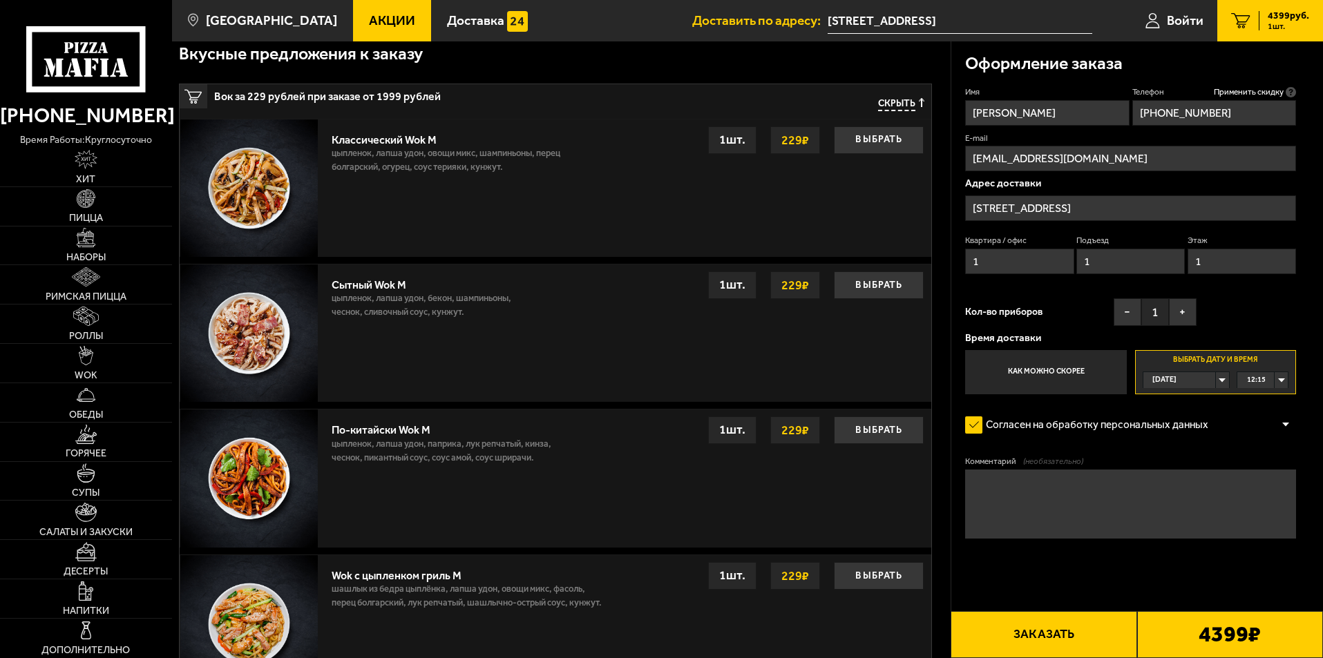
scroll to position [532, 0]
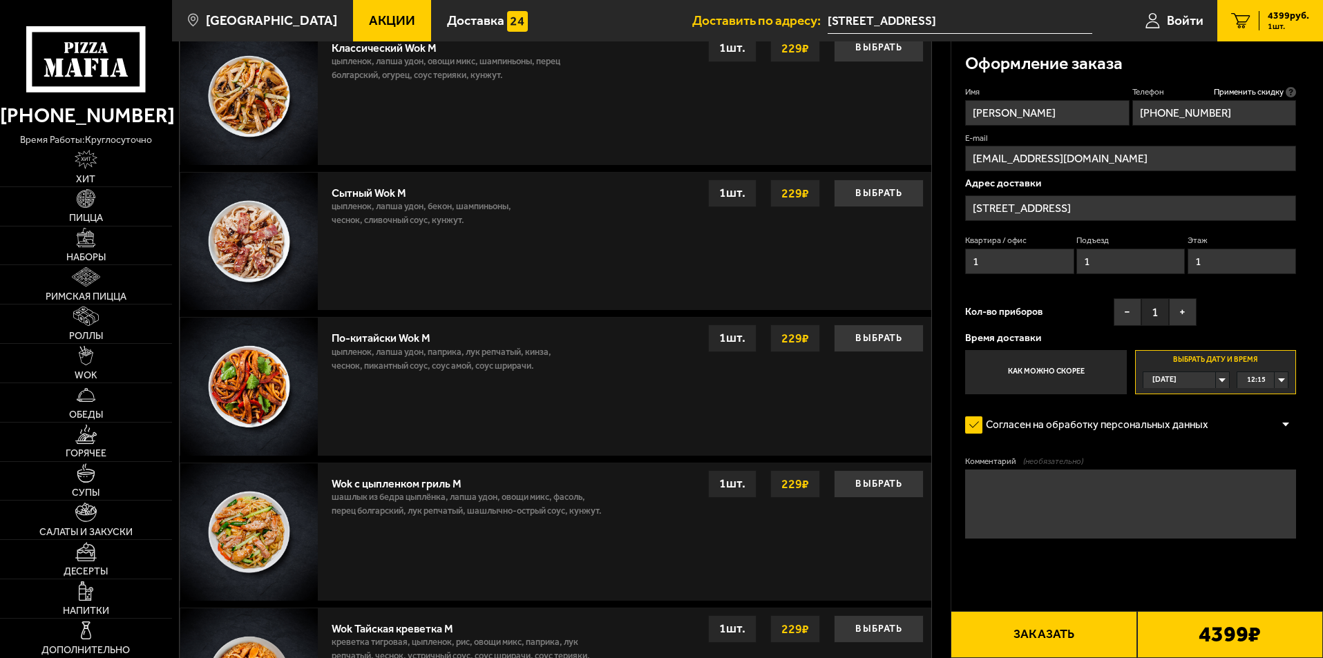
click at [1147, 635] on div "4399 ₽" at bounding box center [1230, 634] width 186 height 47
click at [1091, 642] on button "Заказать" at bounding box center [1044, 634] width 186 height 47
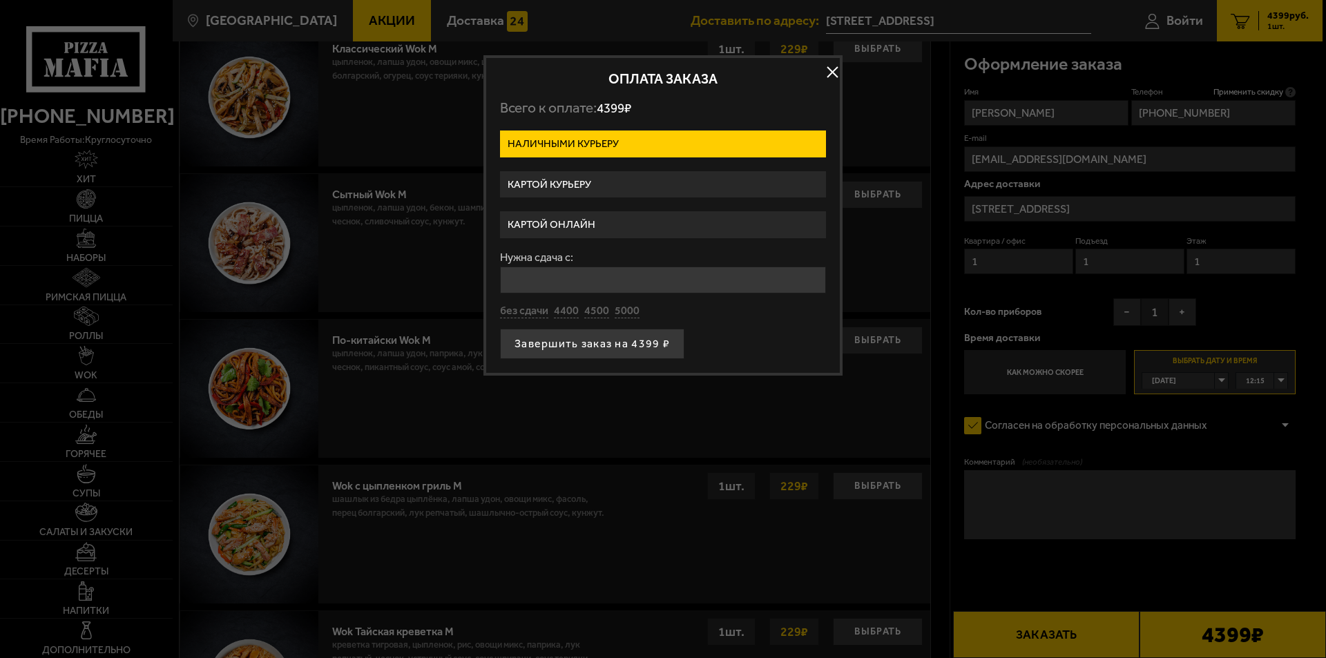
click at [722, 173] on label "Картой курьеру" at bounding box center [663, 184] width 326 height 27
click at [0, 0] on input "Картой курьеру" at bounding box center [0, 0] width 0 height 0
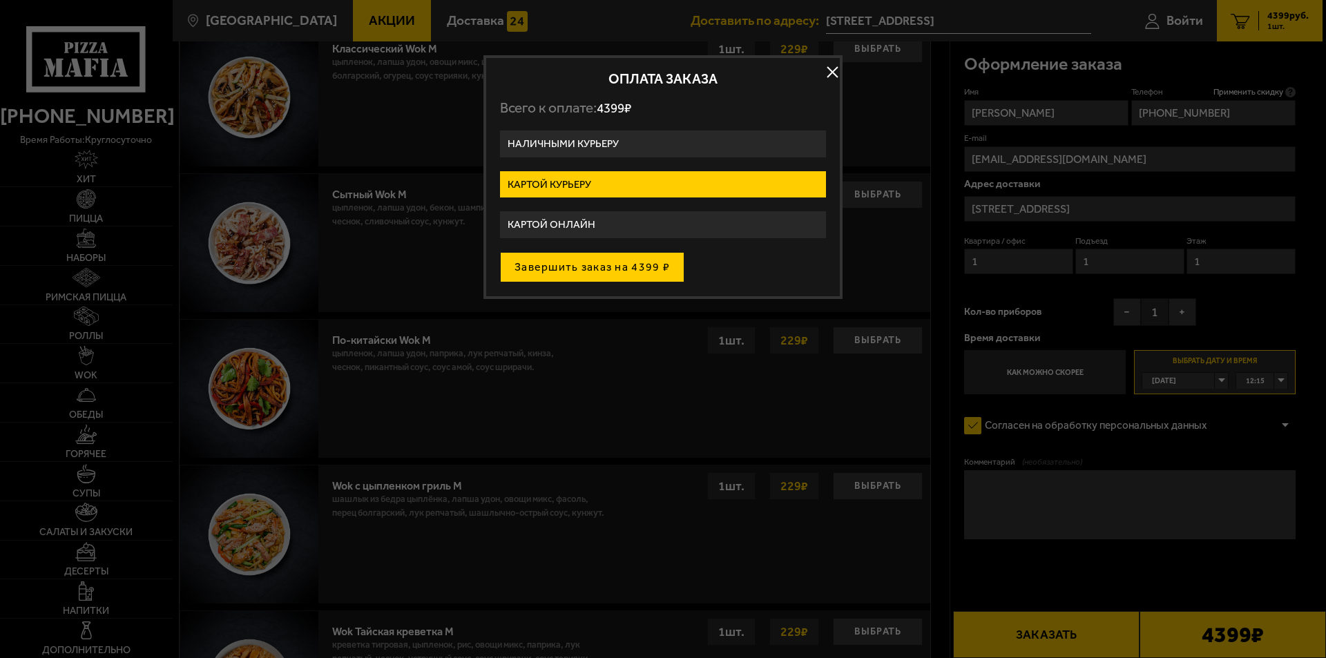
click at [671, 270] on button "Завершить заказ на 4399 ₽" at bounding box center [592, 267] width 184 height 30
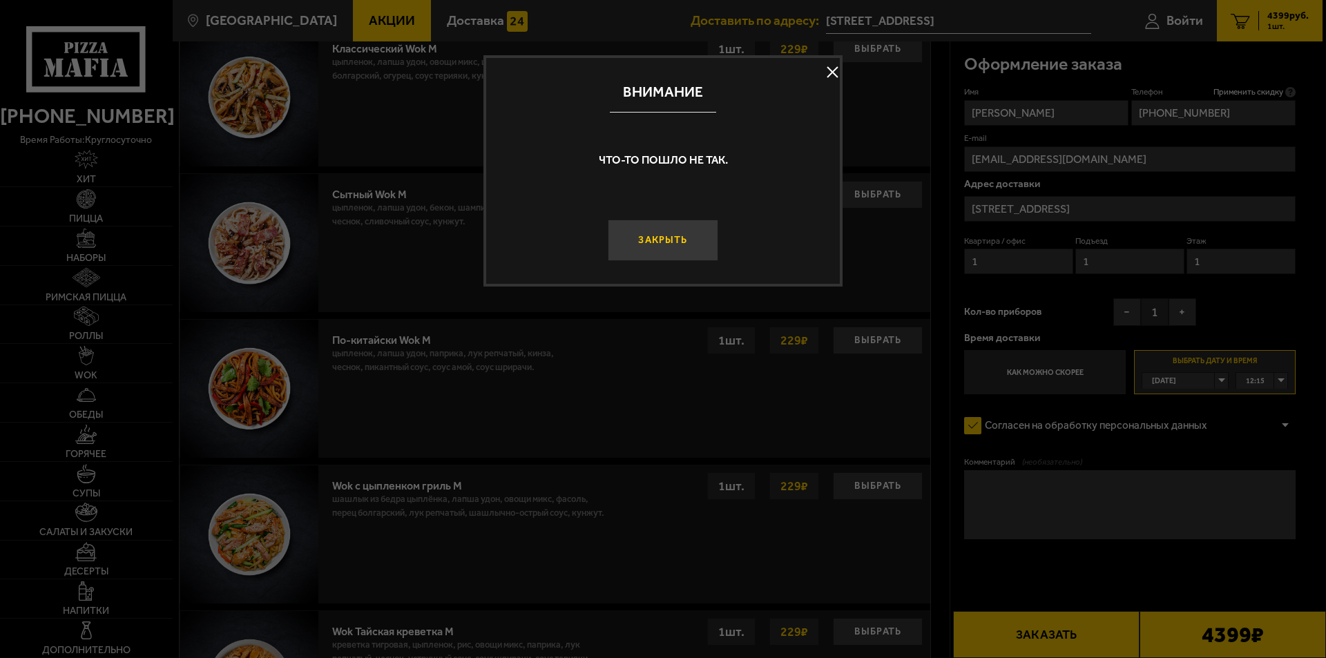
click at [692, 249] on button "Закрыть" at bounding box center [663, 240] width 111 height 41
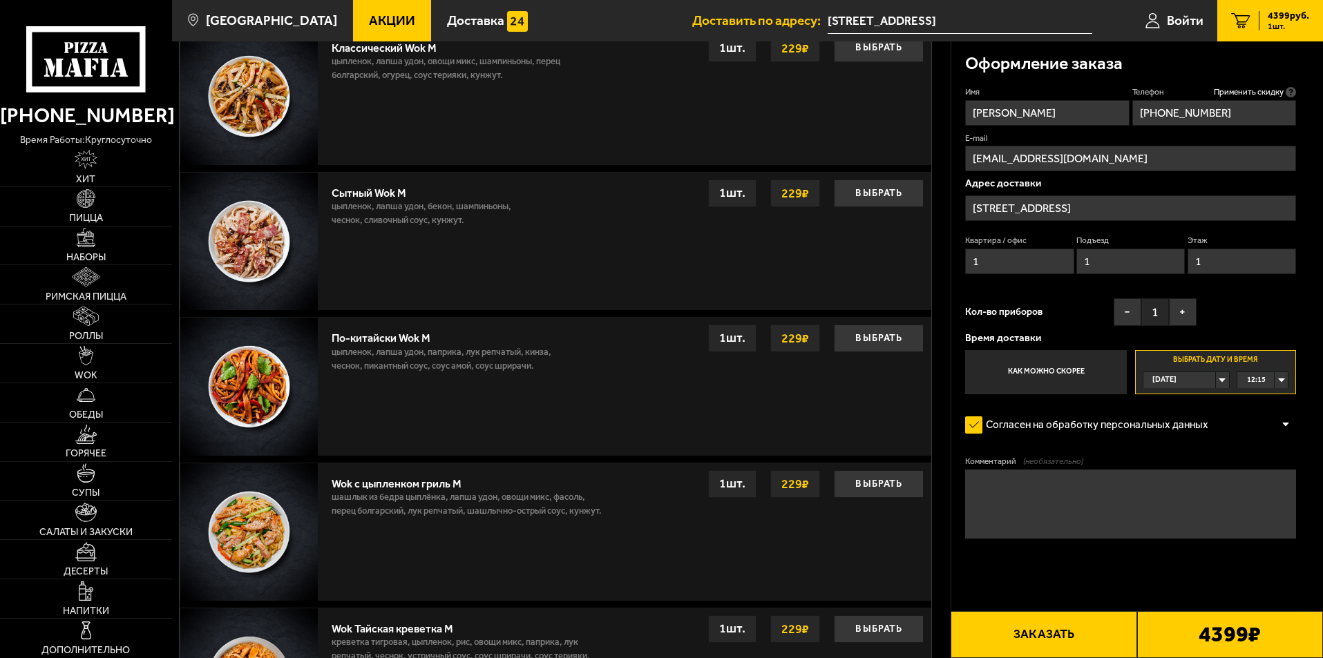
click at [1027, 618] on button "Заказать" at bounding box center [1044, 634] width 186 height 47
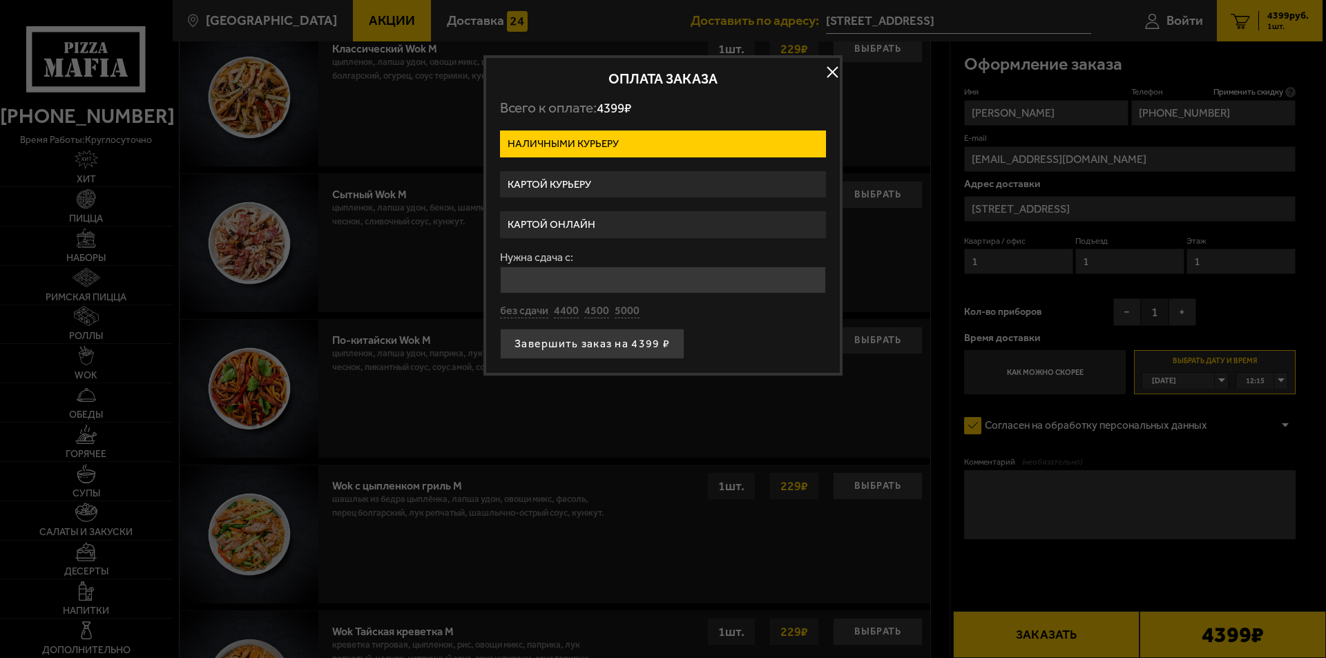
click at [659, 334] on button "Завершить заказ на 4399 ₽" at bounding box center [592, 344] width 184 height 30
click at [670, 283] on input "Нужна сдача с:" at bounding box center [663, 280] width 326 height 27
type input "5000"
click at [647, 341] on button "Завершить заказ на 4399 ₽" at bounding box center [592, 344] width 184 height 30
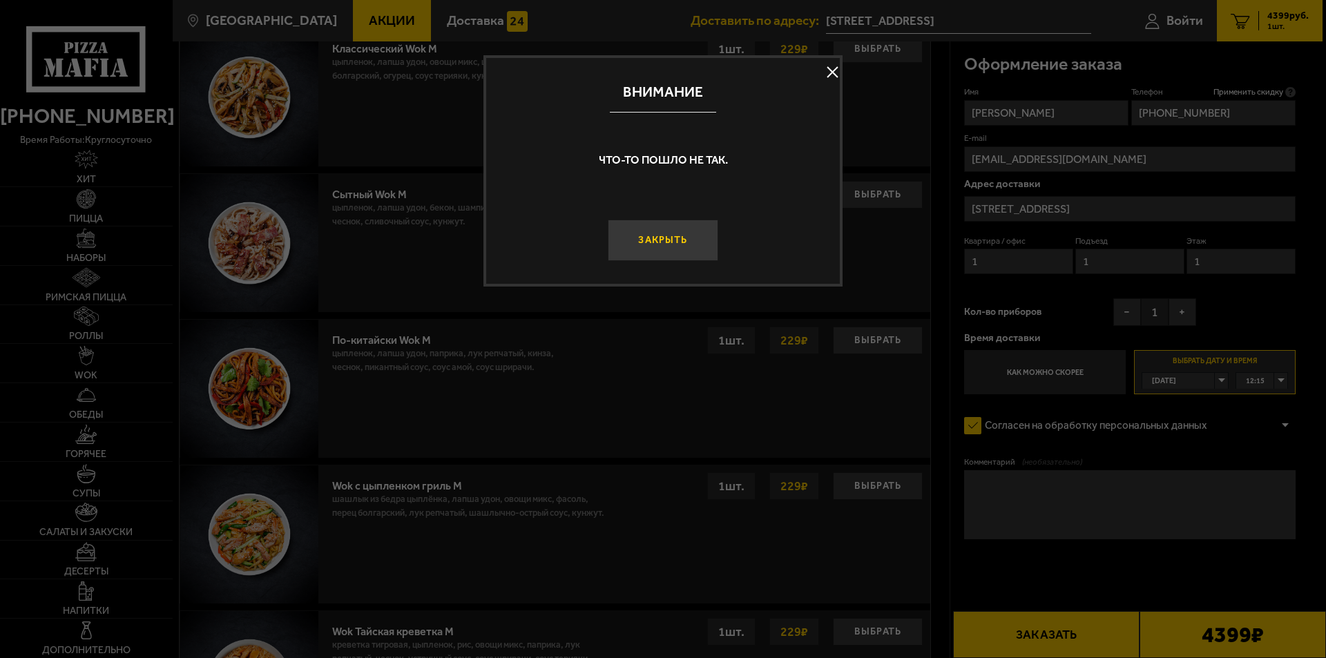
click at [707, 240] on button "Закрыть" at bounding box center [663, 240] width 111 height 41
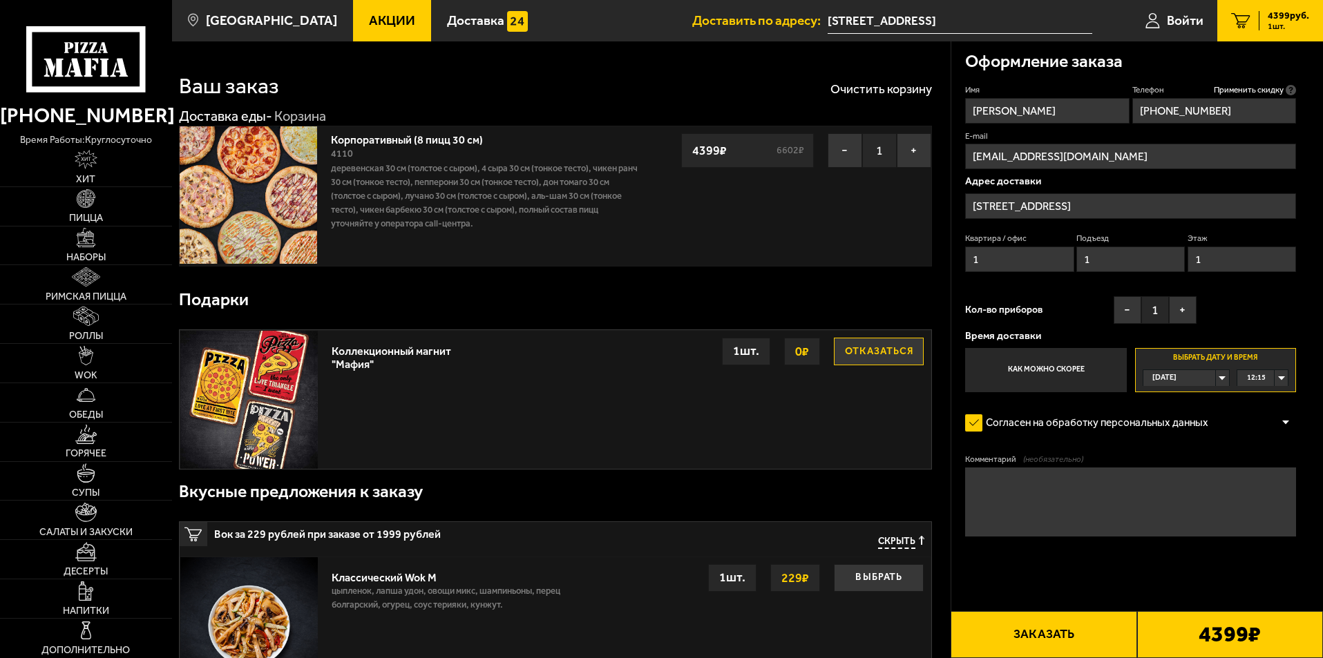
scroll to position [0, 0]
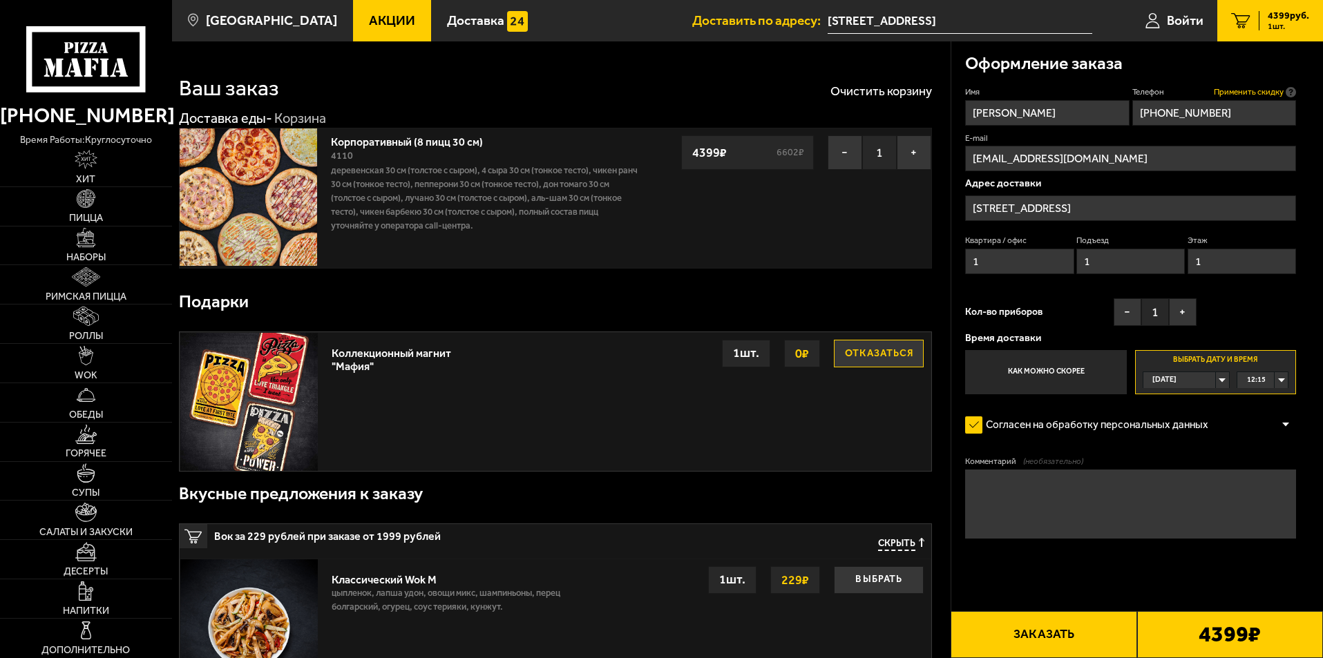
click at [1272, 88] on span "Применить скидку" at bounding box center [1249, 92] width 70 height 12
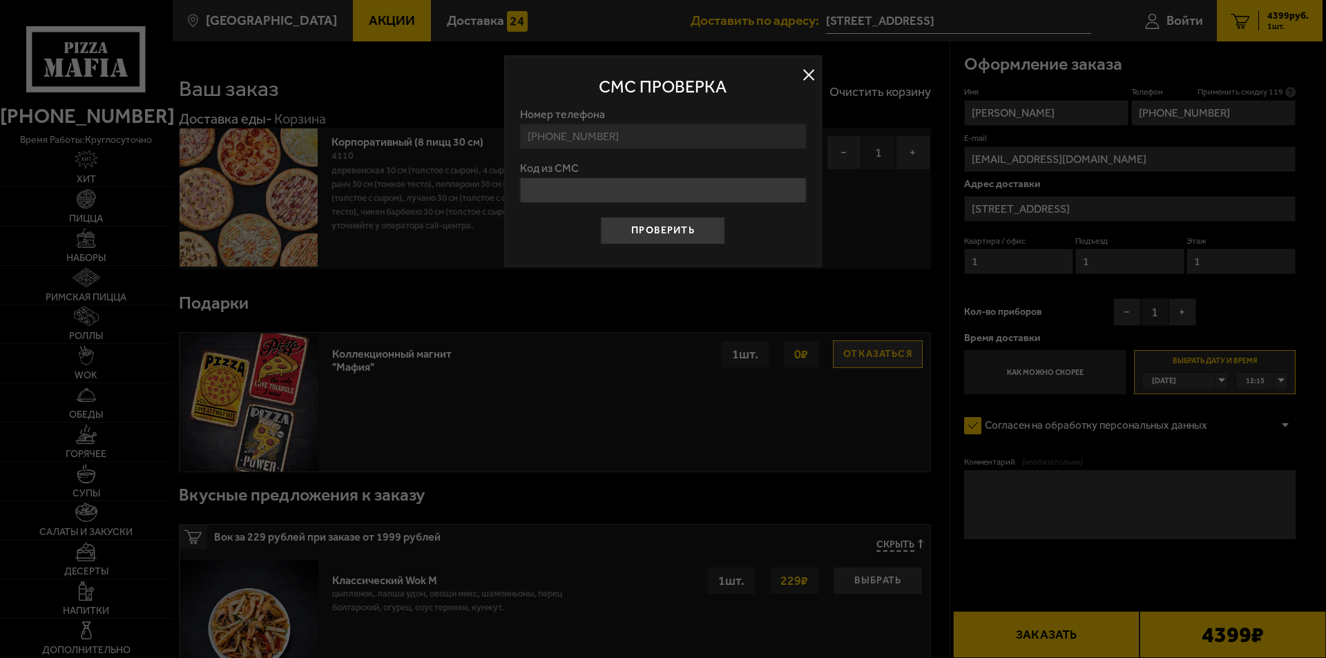
click at [810, 71] on button at bounding box center [809, 75] width 21 height 21
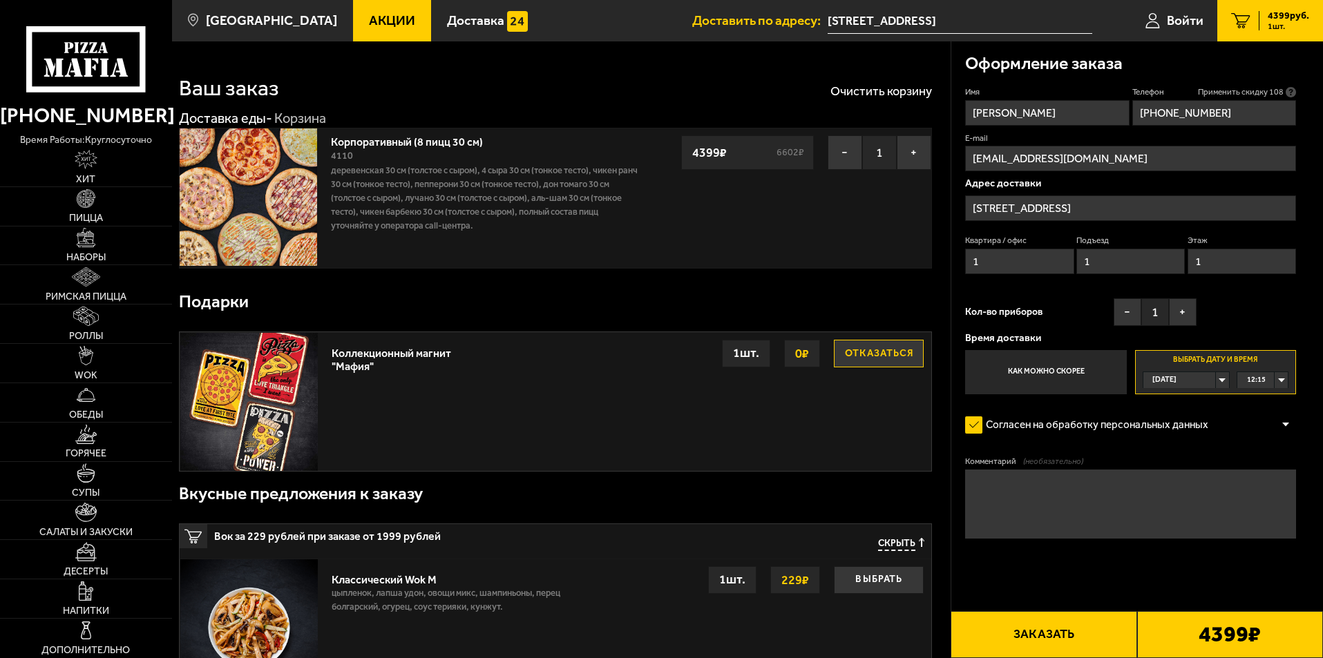
click at [1237, 95] on span "Применить скидку 108" at bounding box center [1241, 92] width 86 height 12
click at [1292, 92] on icon at bounding box center [1291, 92] width 10 height 10
click at [1292, 100] on input "[PHONE_NUMBER]" at bounding box center [1214, 113] width 164 height 26
